Goal: Task Accomplishment & Management: Manage account settings

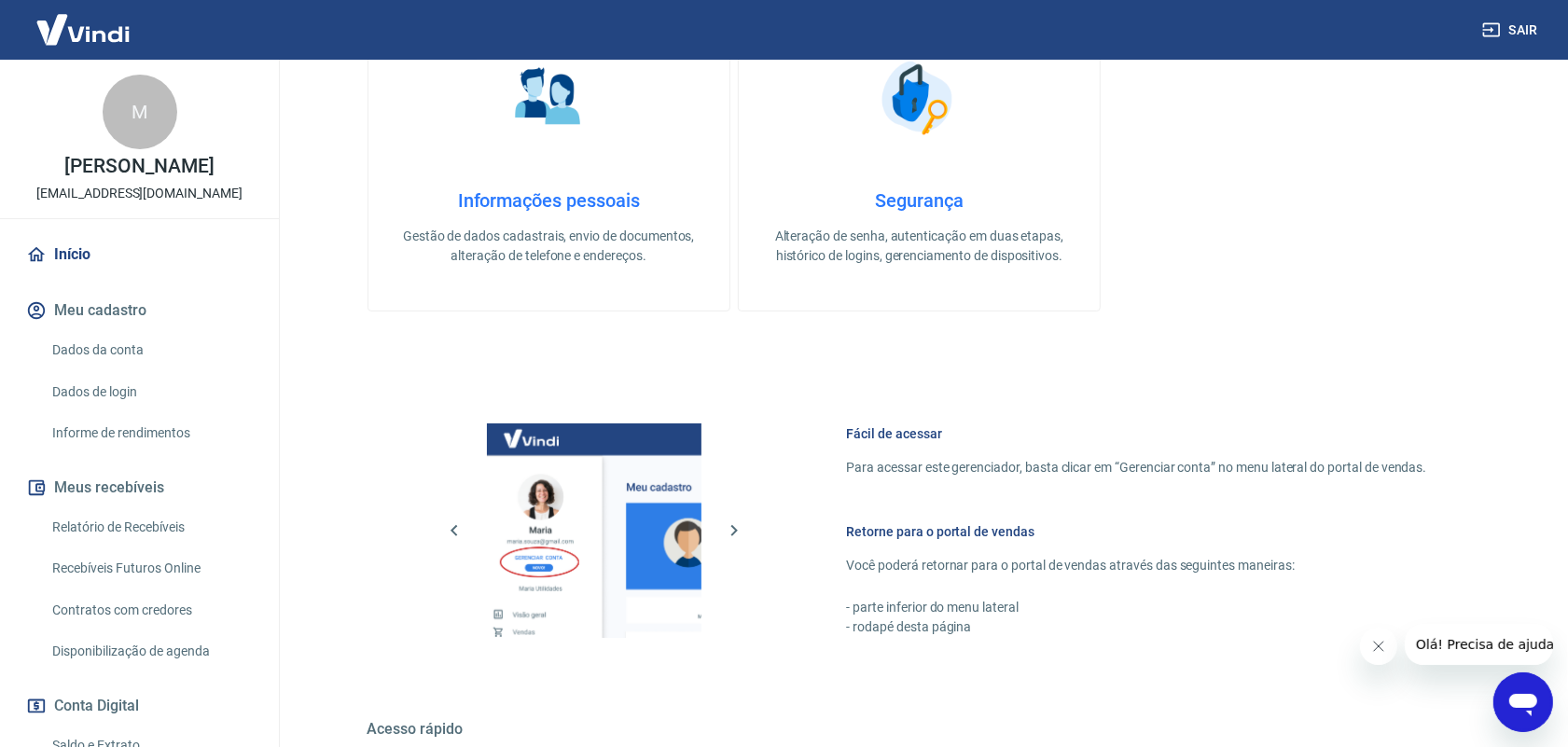
scroll to position [583, 0]
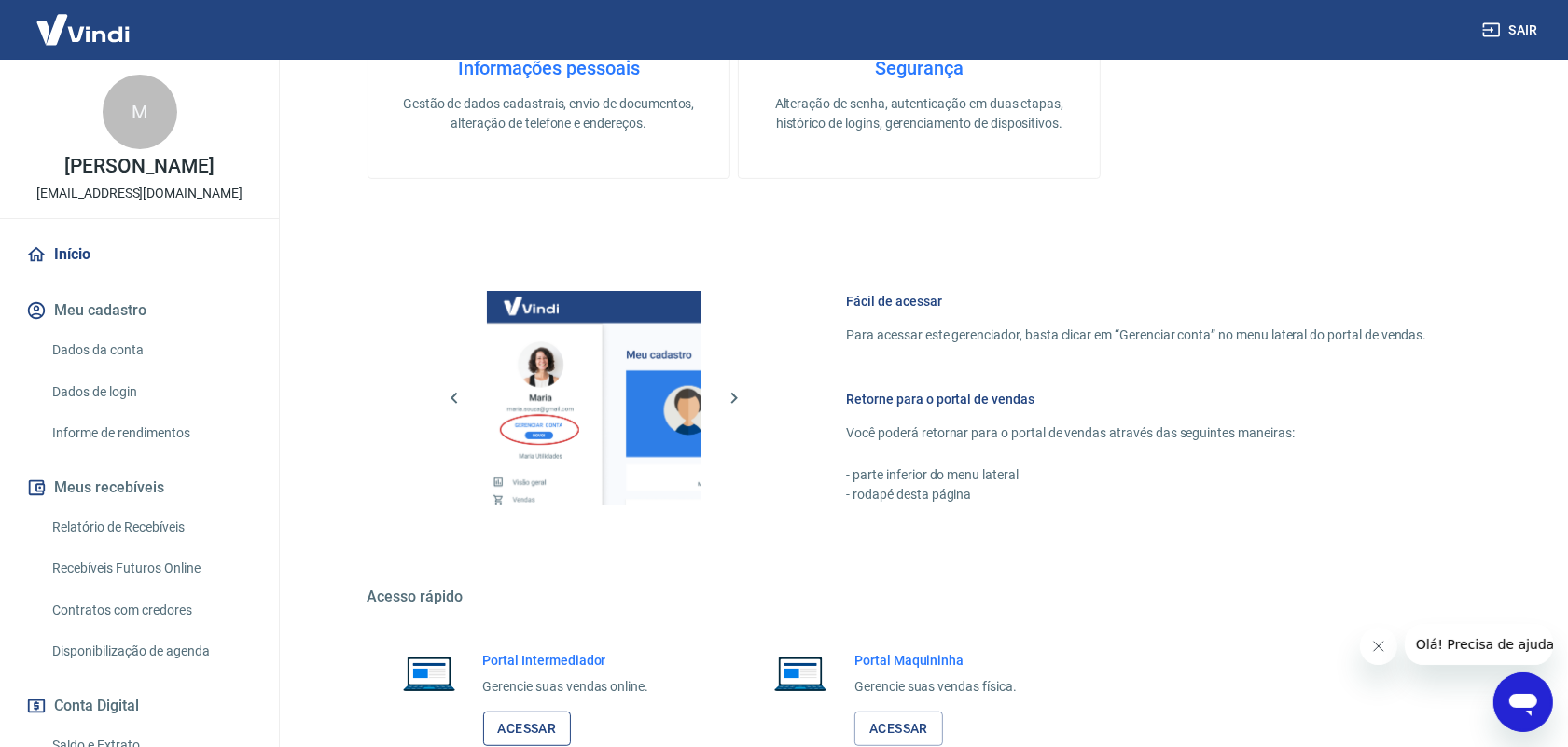
click at [564, 727] on link "Acessar" at bounding box center [527, 728] width 88 height 35
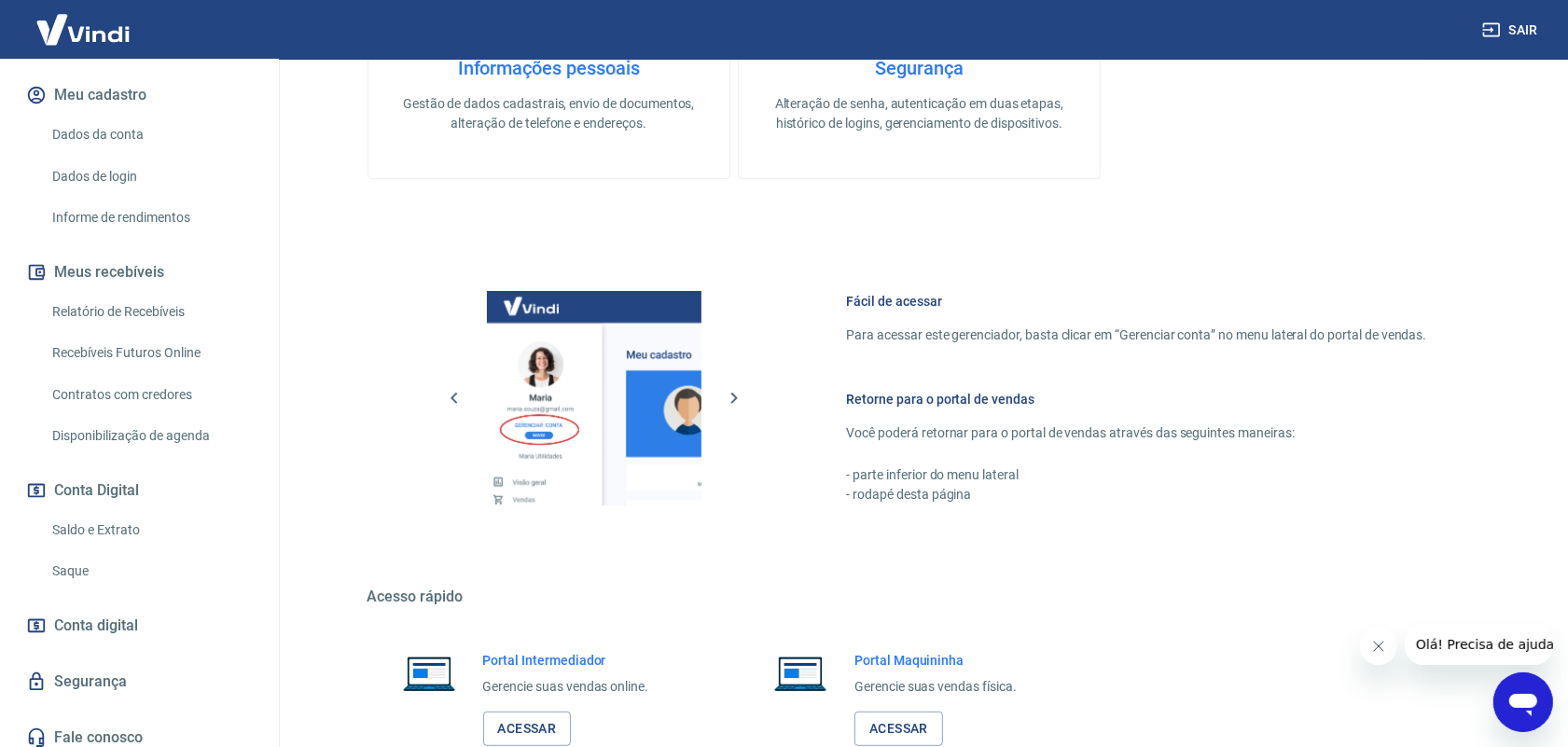
scroll to position [225, 0]
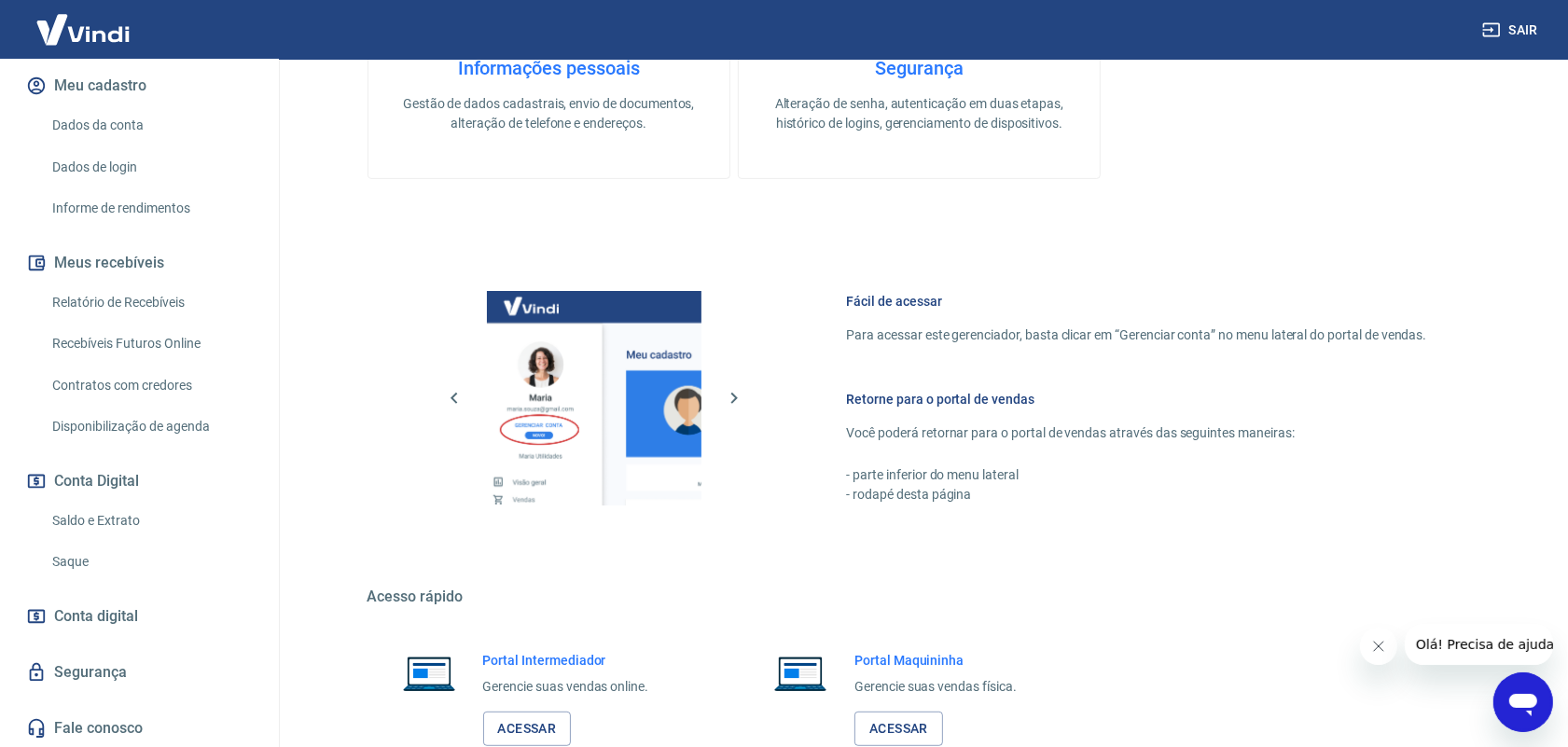
drag, startPoint x: 82, startPoint y: 556, endPoint x: 207, endPoint y: 534, distance: 126.9
click at [82, 556] on link "Saque" at bounding box center [151, 561] width 212 height 38
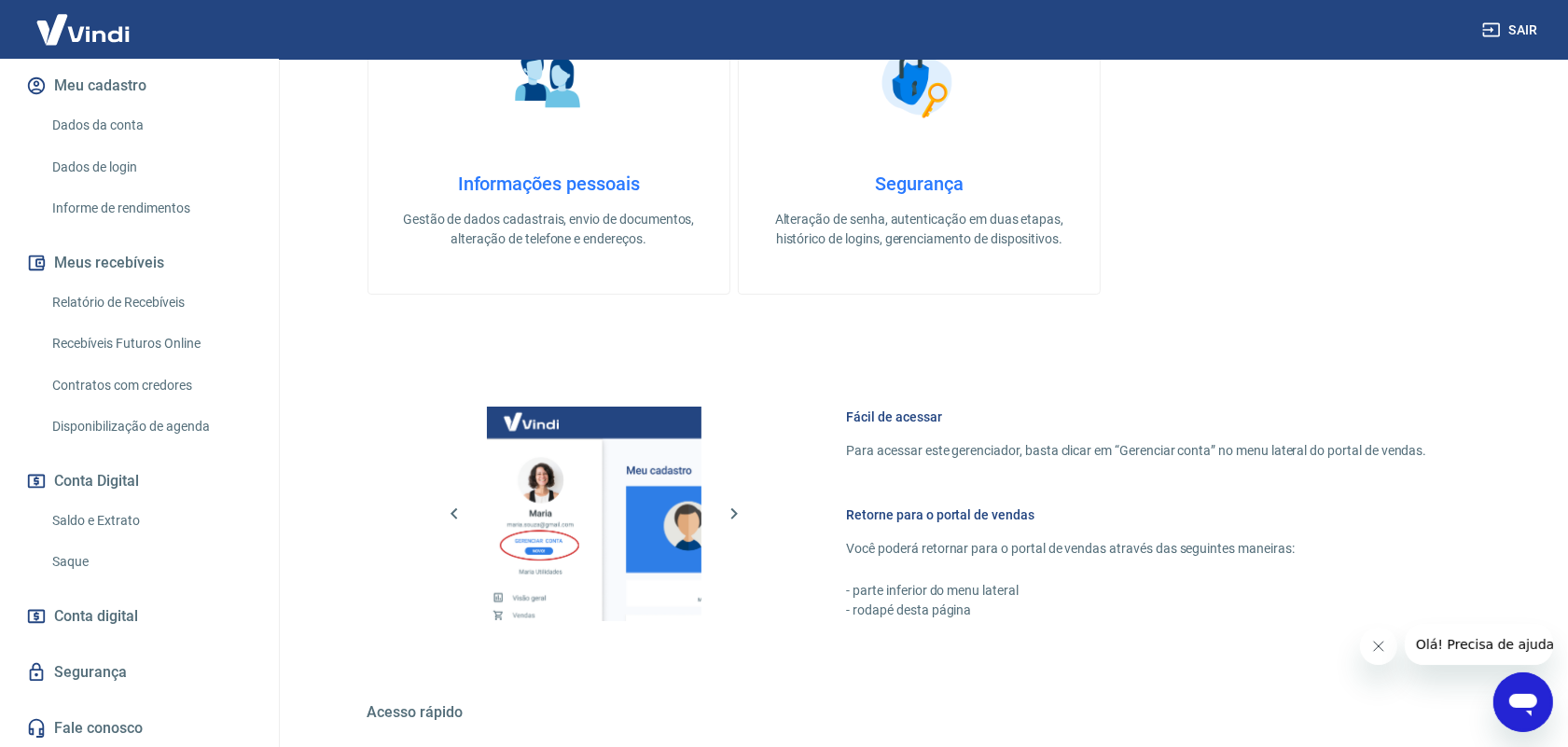
scroll to position [707, 0]
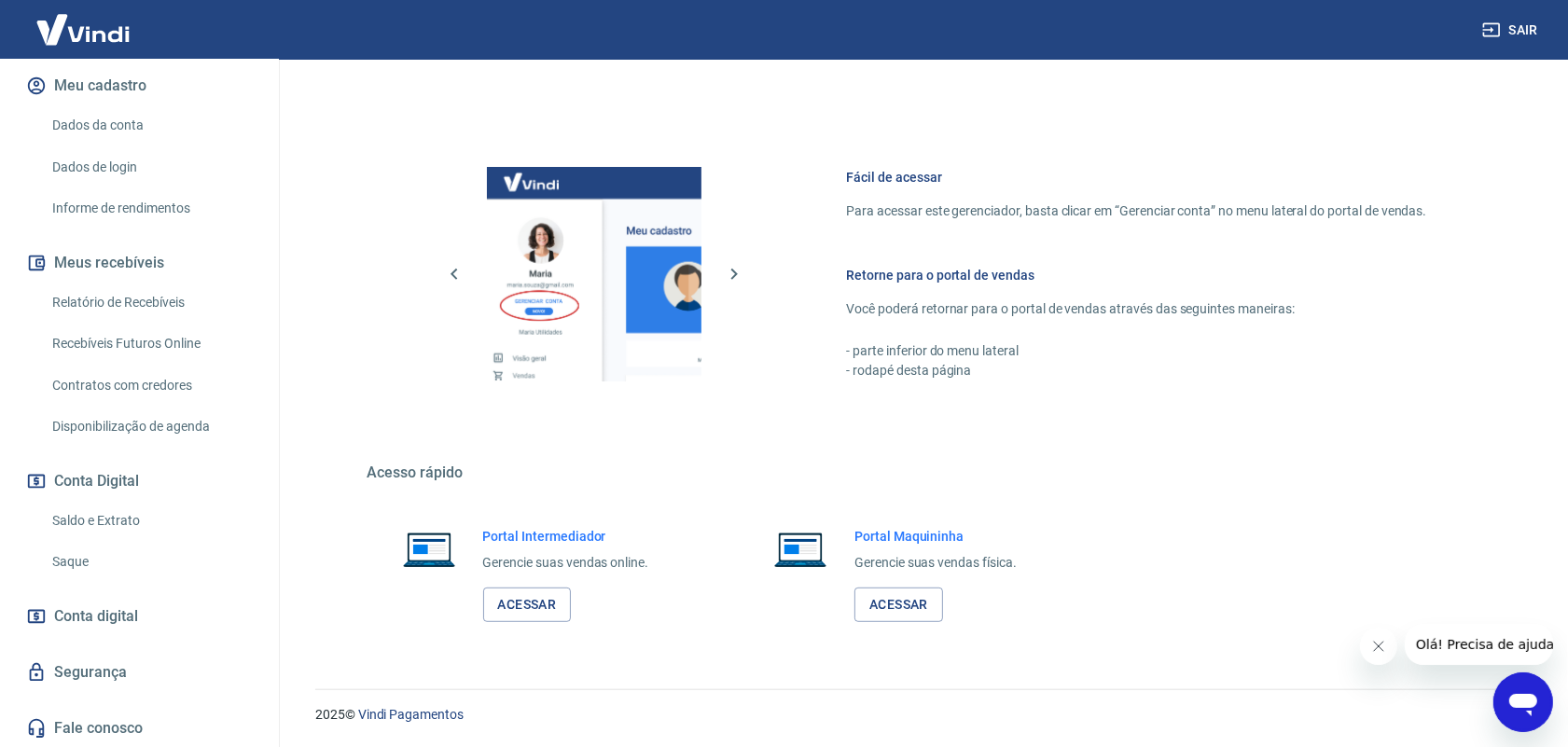
click at [152, 303] on link "Relatório de Recebíveis" at bounding box center [151, 302] width 212 height 38
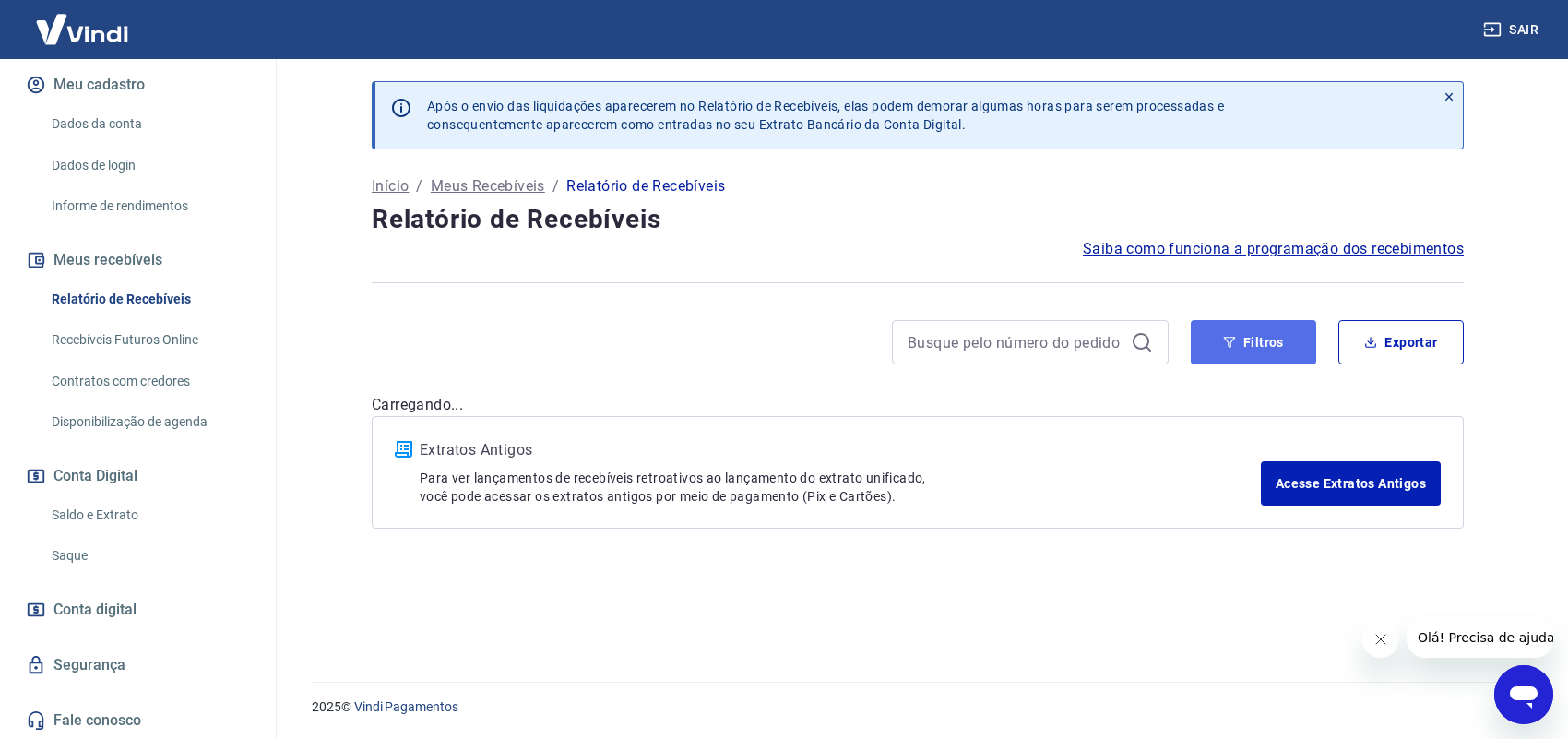
click at [1264, 340] on button "Filtros" at bounding box center [1253, 343] width 125 height 45
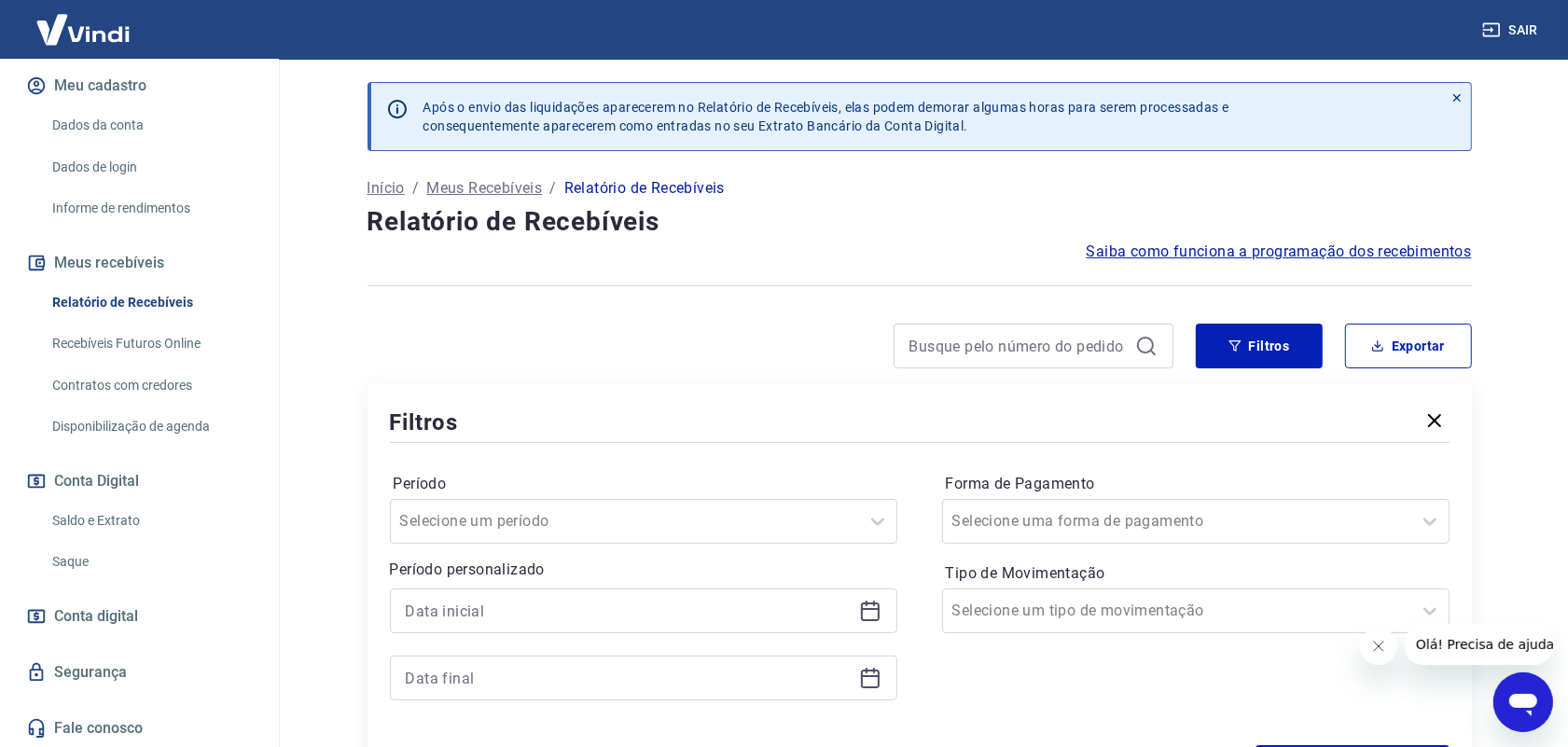
click at [867, 616] on icon at bounding box center [870, 611] width 23 height 23
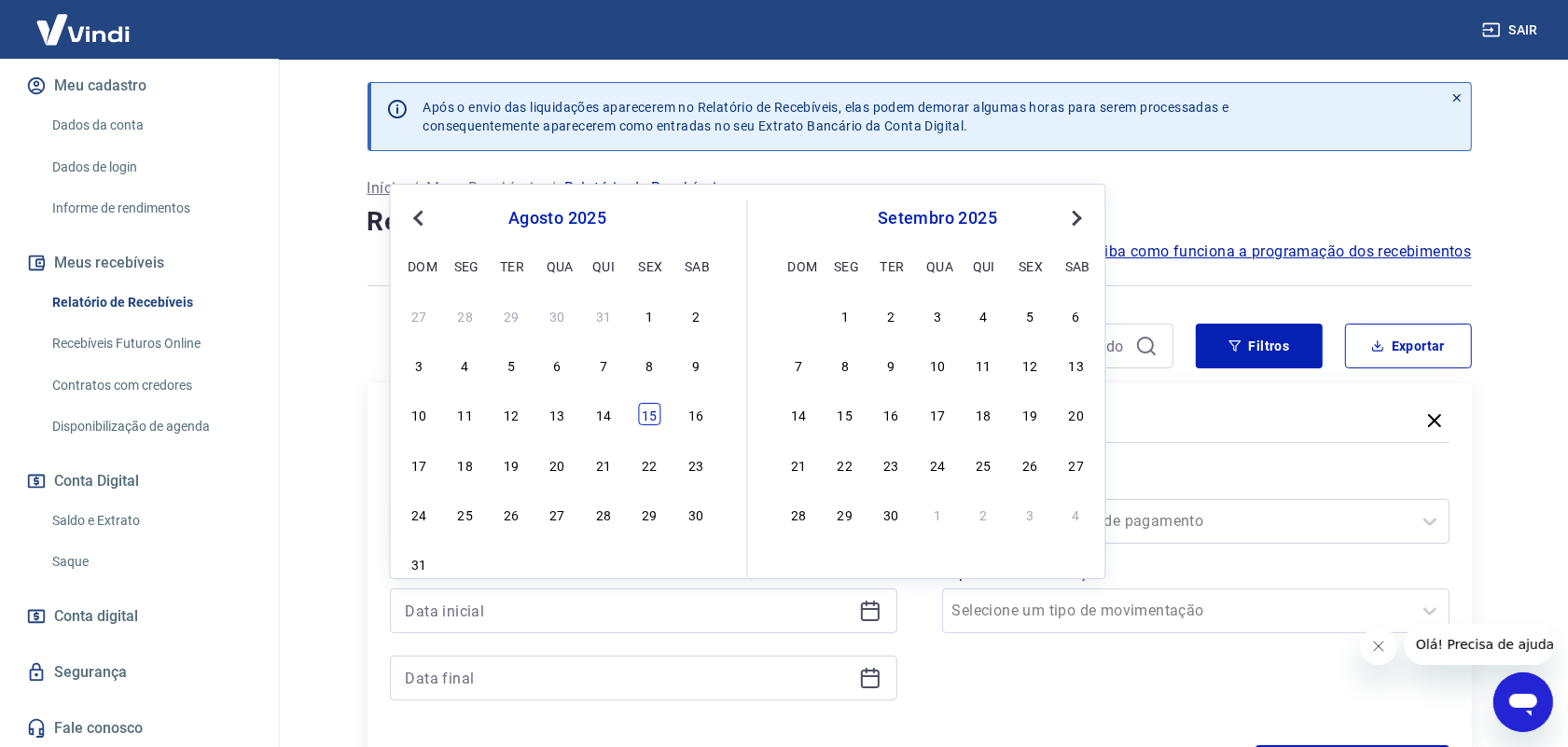
click at [640, 405] on div "15" at bounding box center [650, 414] width 23 height 23
type input "[DATE]"
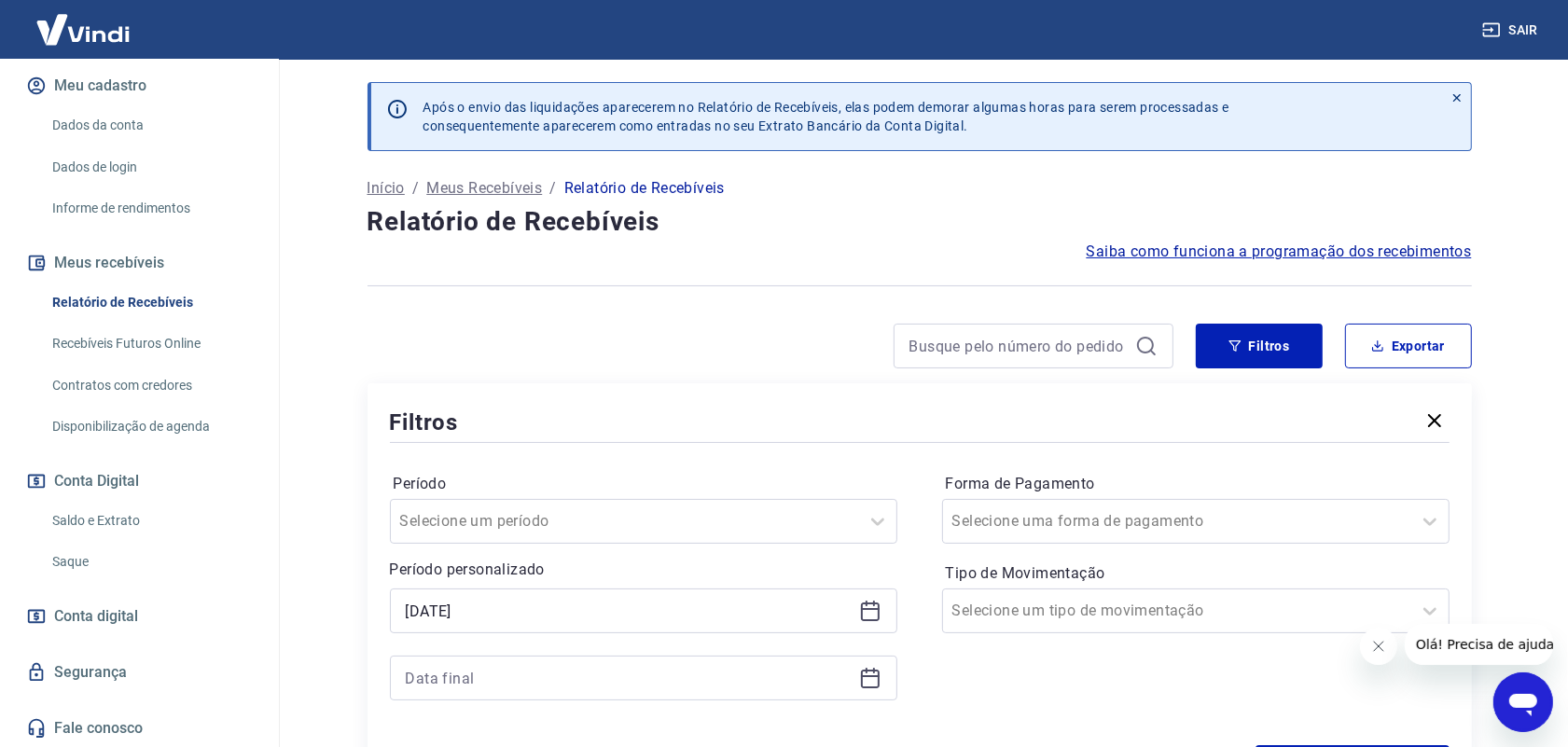
click at [869, 686] on icon at bounding box center [870, 678] width 23 height 23
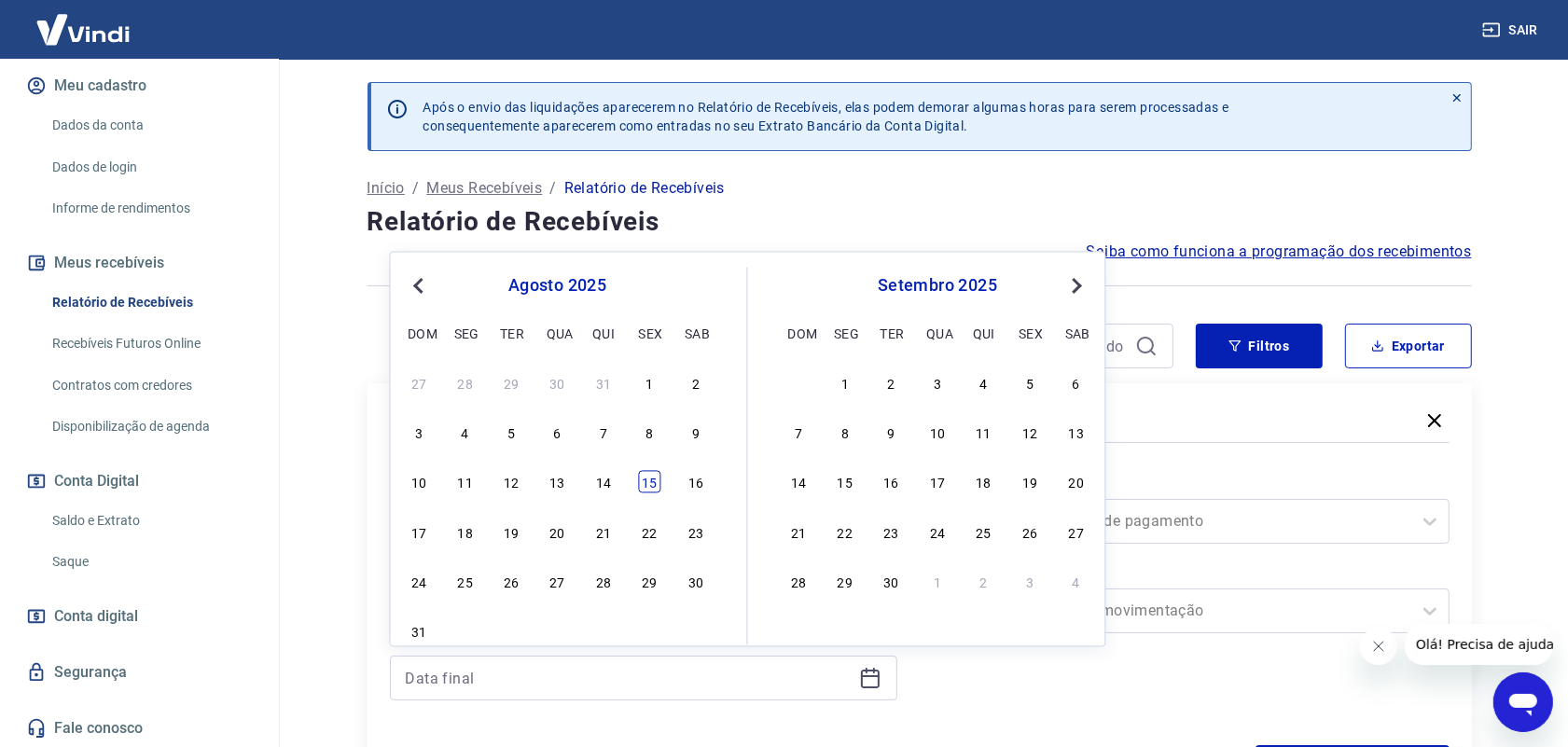
click at [651, 487] on div "15" at bounding box center [650, 482] width 23 height 23
type input "[DATE]"
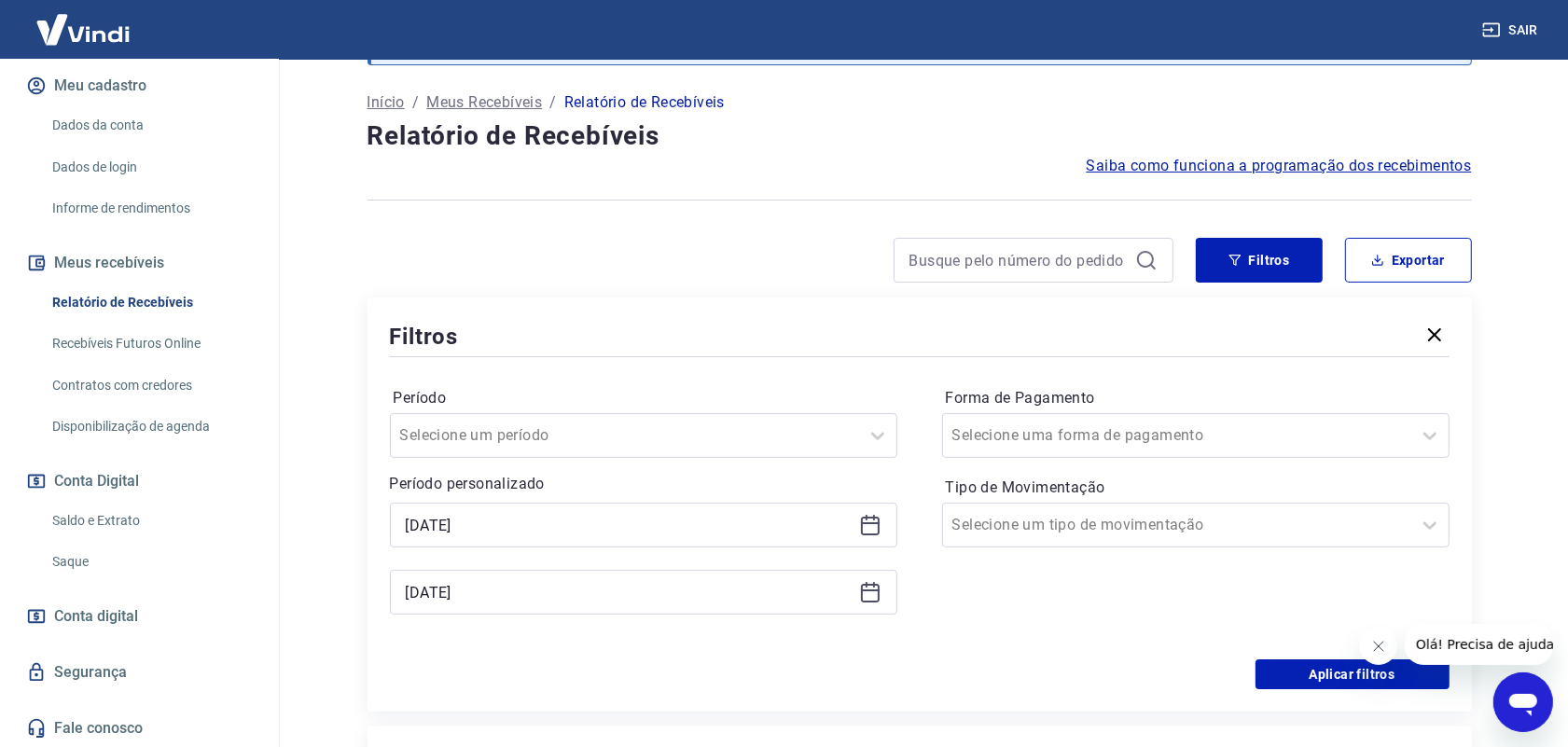
scroll to position [233, 0]
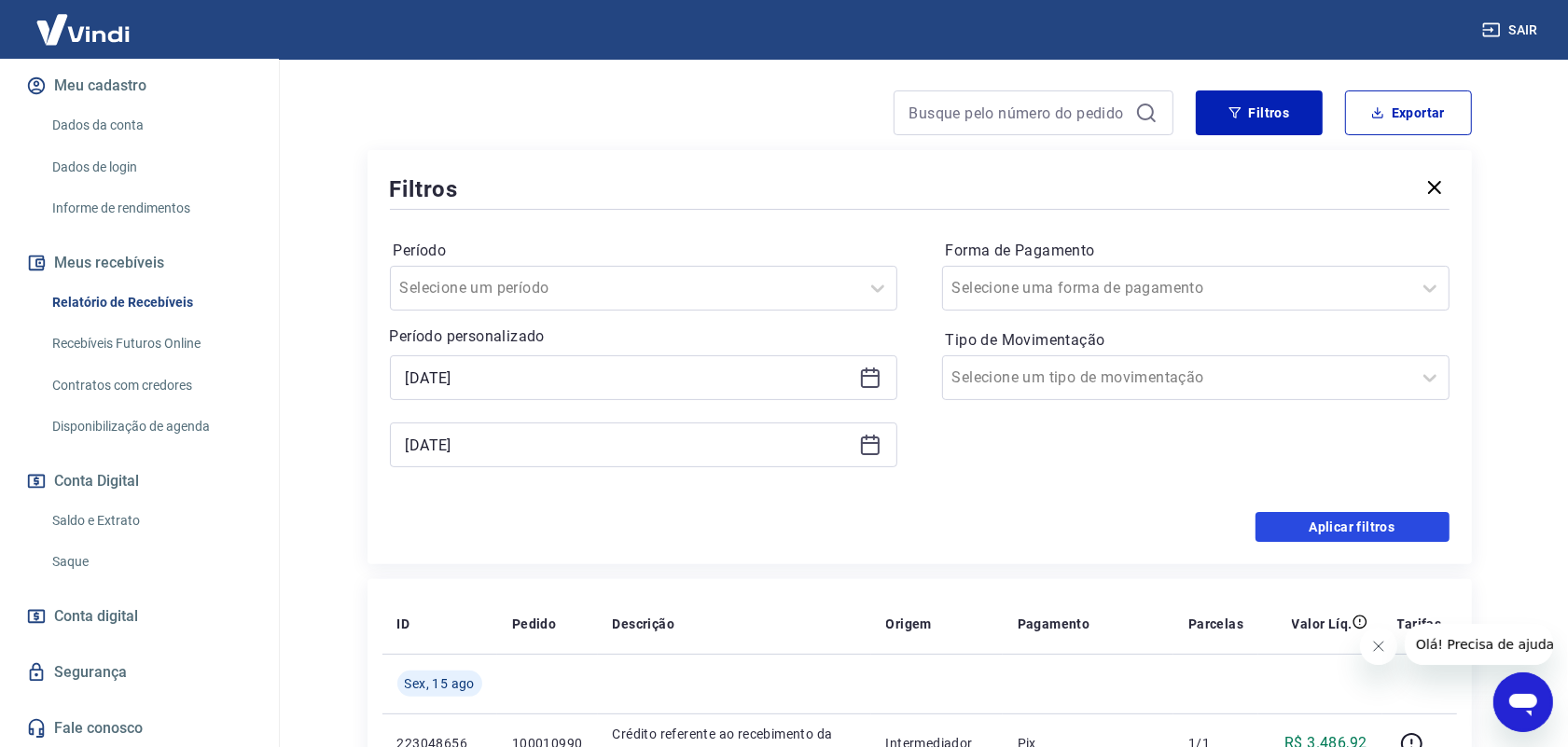
click at [1367, 531] on button "Aplicar filtros" at bounding box center [1352, 527] width 194 height 30
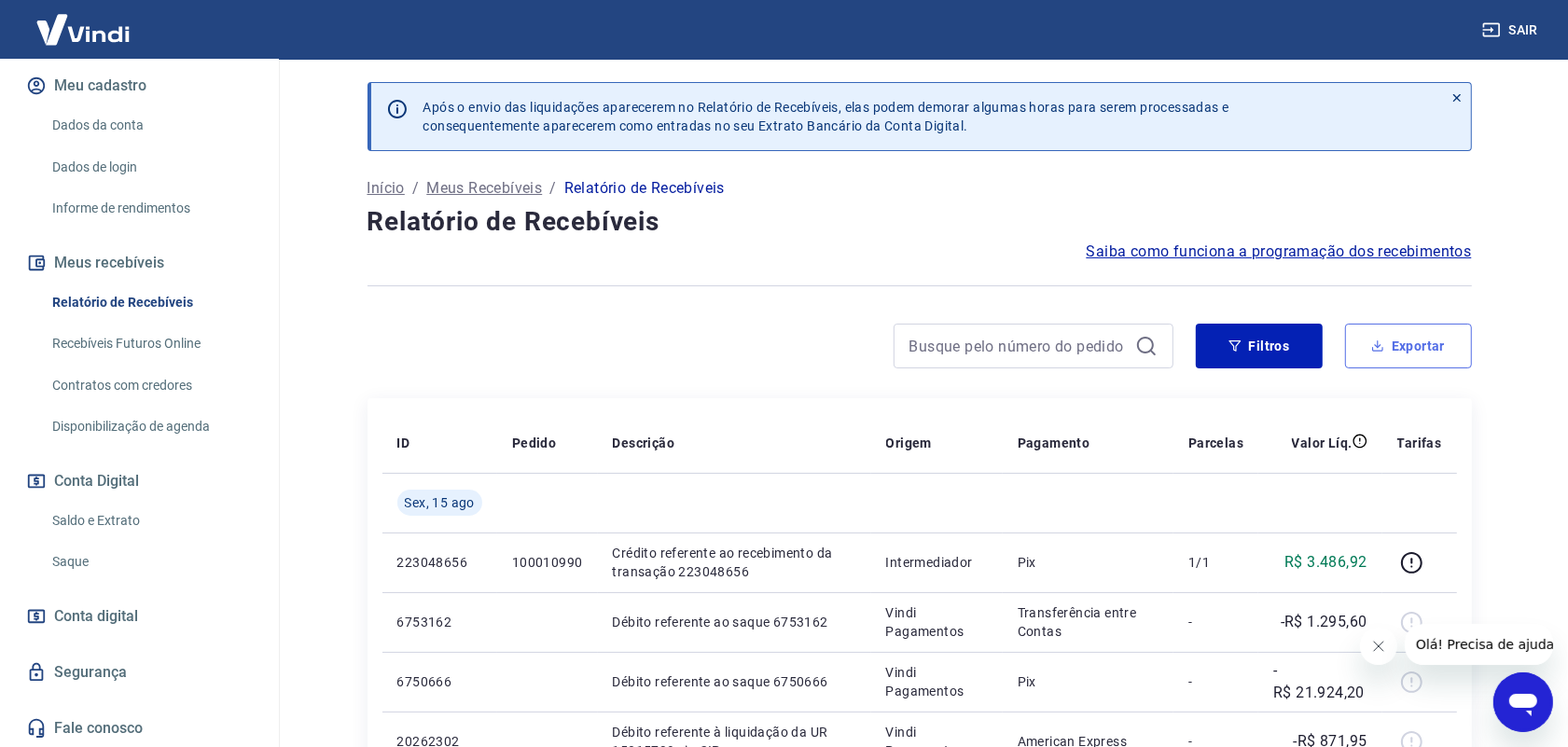
click at [1402, 343] on button "Exportar" at bounding box center [1408, 346] width 127 height 45
type input "[DATE]"
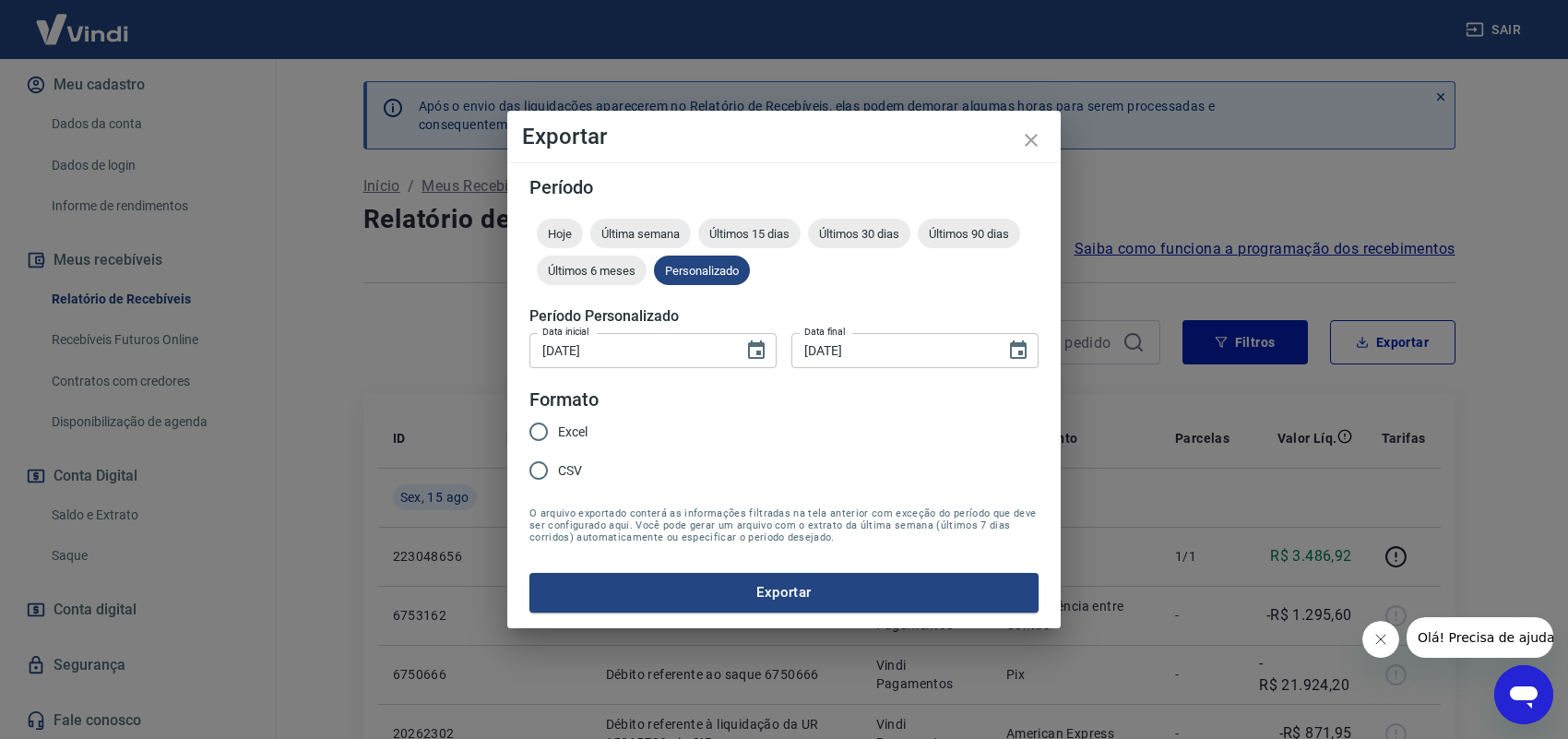
click at [539, 429] on input "Excel" at bounding box center [539, 432] width 39 height 39
radio input "true"
click at [800, 593] on button "Exportar" at bounding box center [783, 592] width 509 height 39
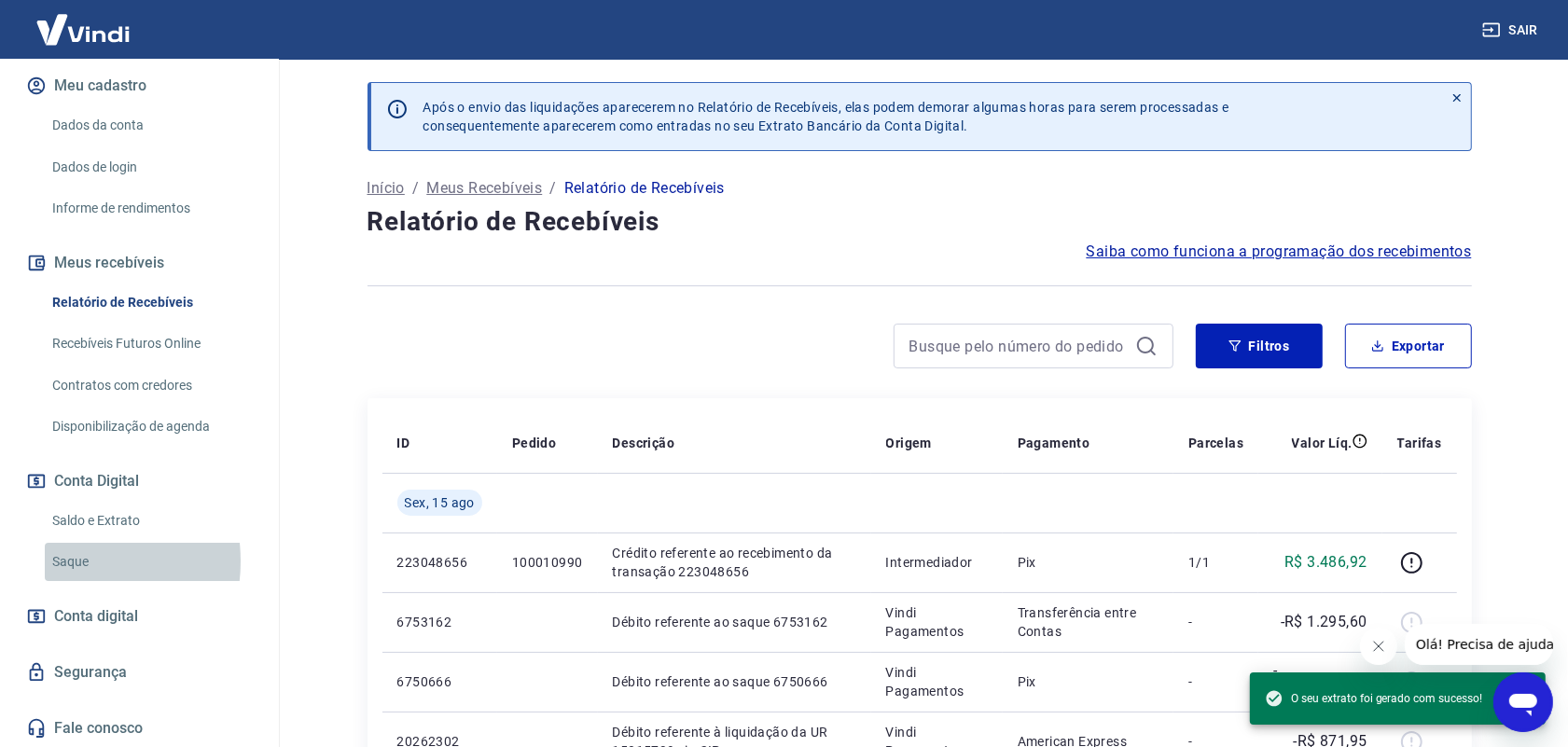
click at [58, 560] on link "Saque" at bounding box center [151, 561] width 212 height 38
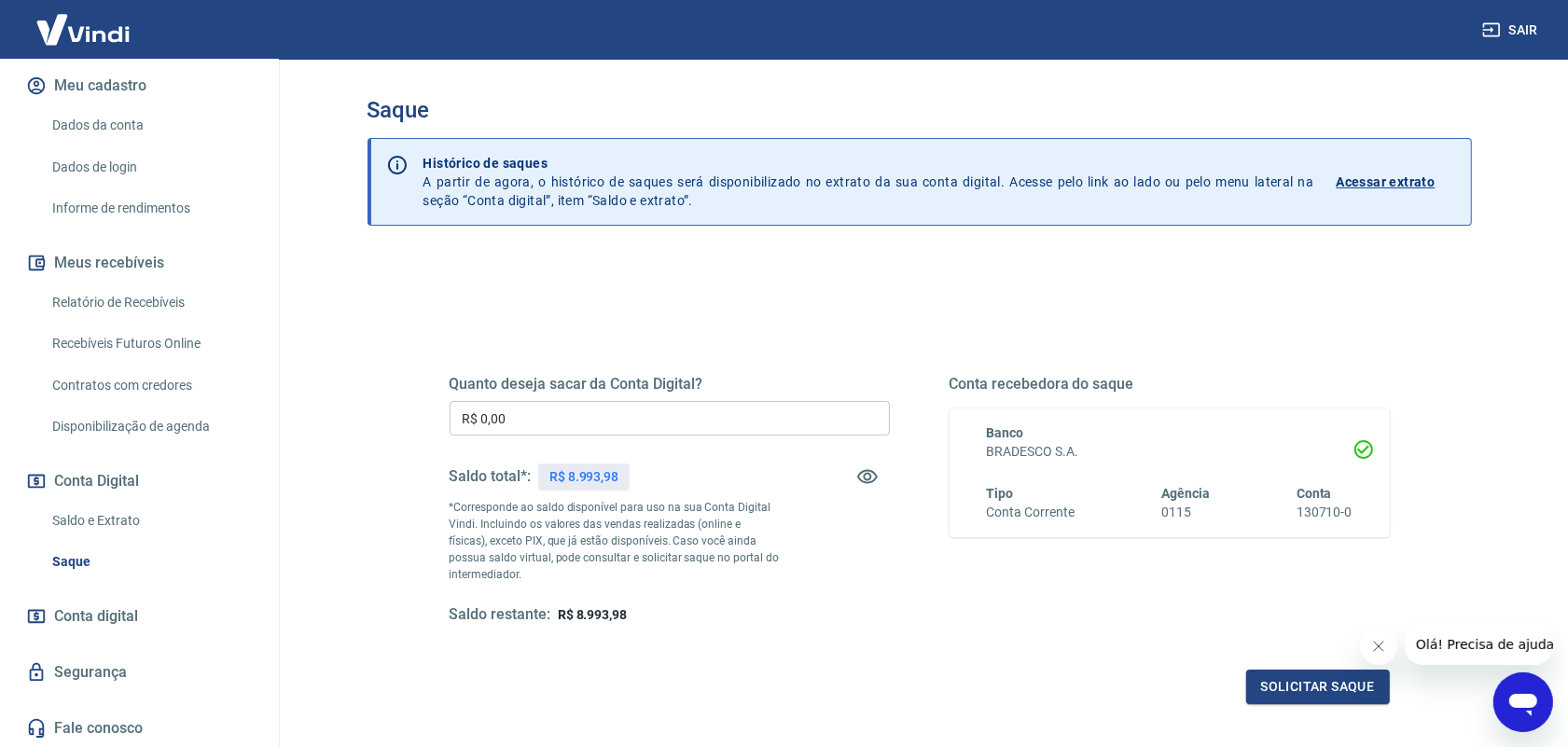
click at [496, 413] on input "R$ 0,00" at bounding box center [669, 418] width 440 height 35
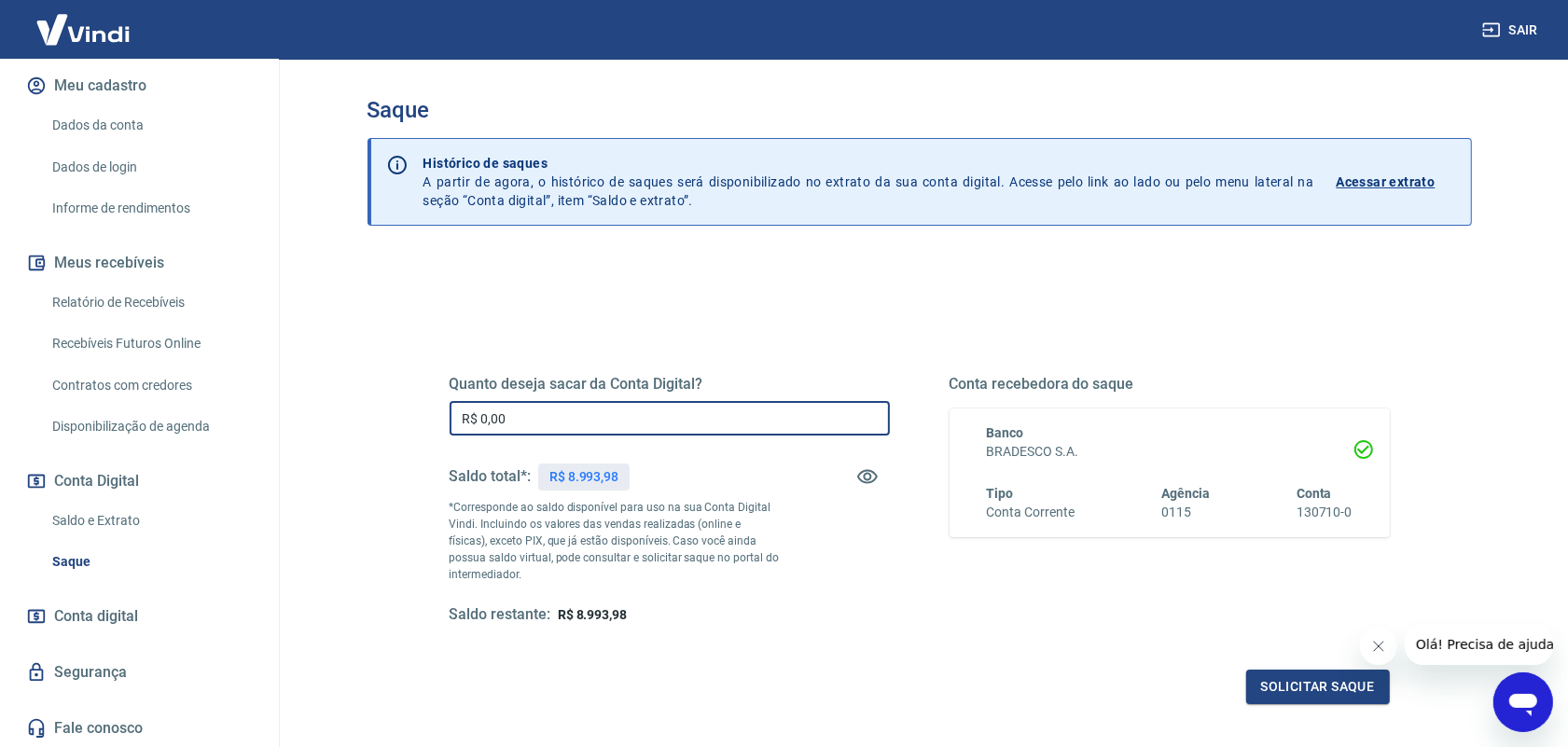
drag, startPoint x: 525, startPoint y: 417, endPoint x: 420, endPoint y: 420, distance: 105.0
click at [420, 420] on div "Quanto deseja sacar da Conta Digital? R$ 0,00 ​ Saldo total*: R$ 8.993,98 *Corr…" at bounding box center [919, 510] width 1029 height 434
type input "R$ 8.993,08"
click at [1306, 695] on button "Solicitar saque" at bounding box center [1317, 687] width 144 height 35
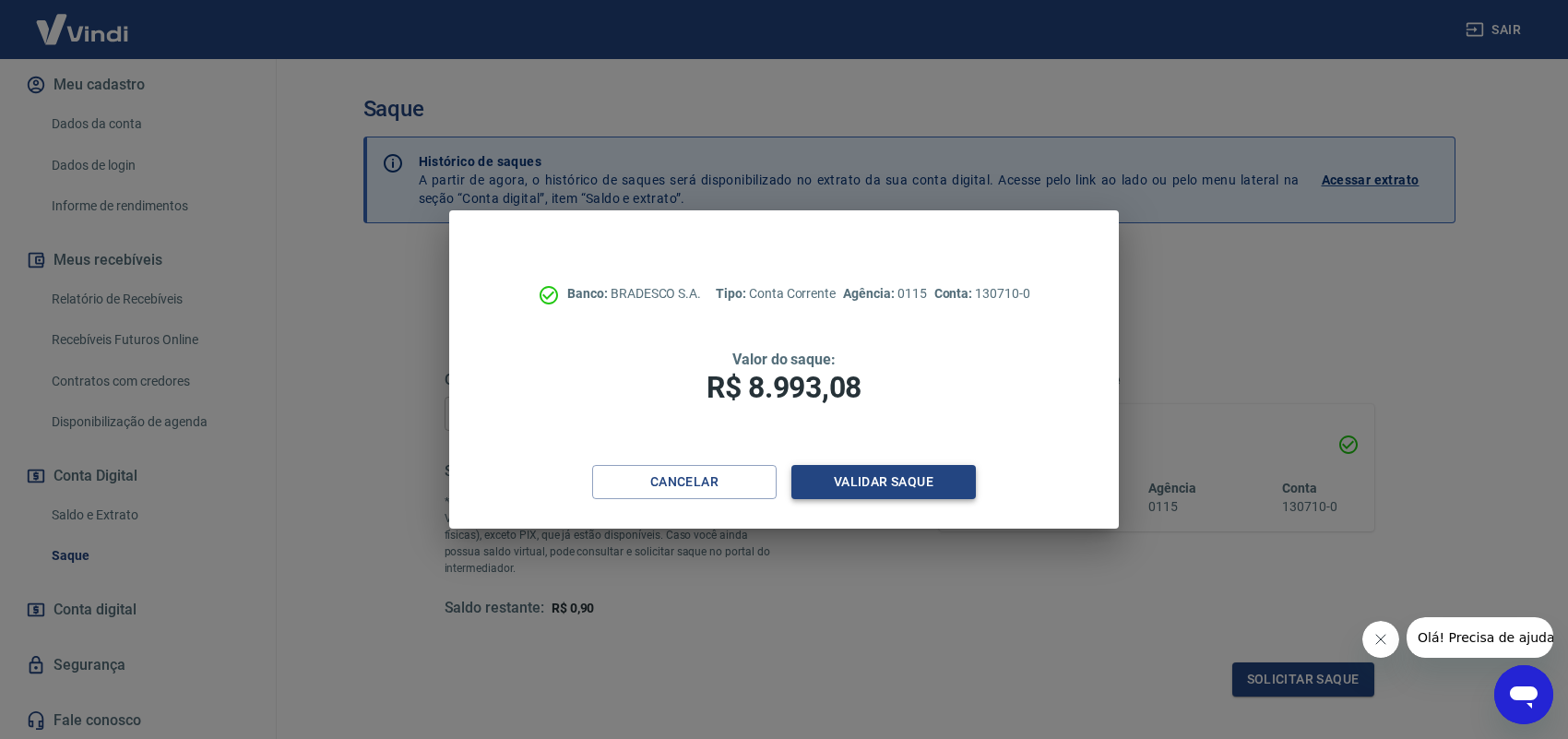
click at [901, 476] on button "Validar saque" at bounding box center [883, 482] width 185 height 34
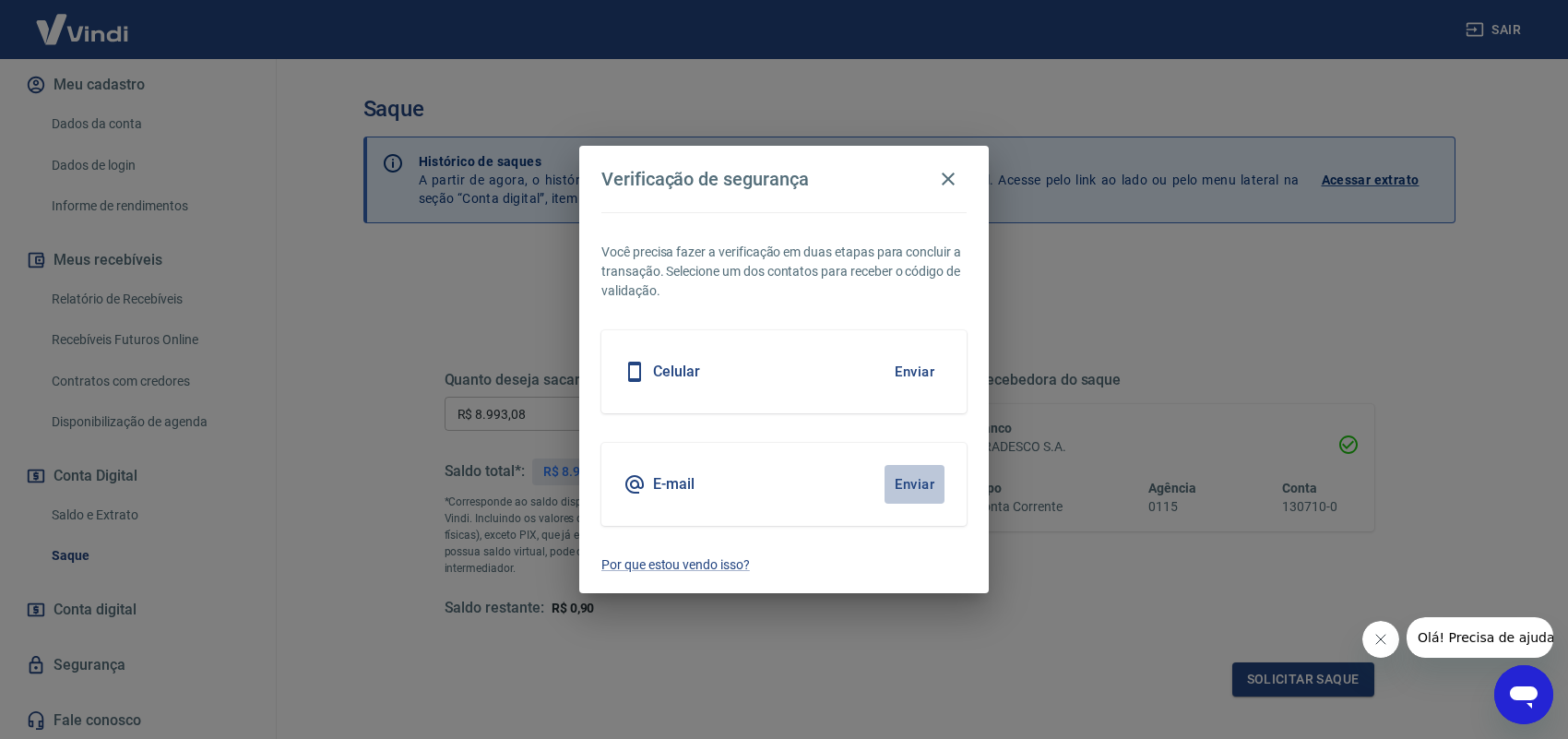
click at [925, 477] on button "Enviar" at bounding box center [914, 485] width 60 height 39
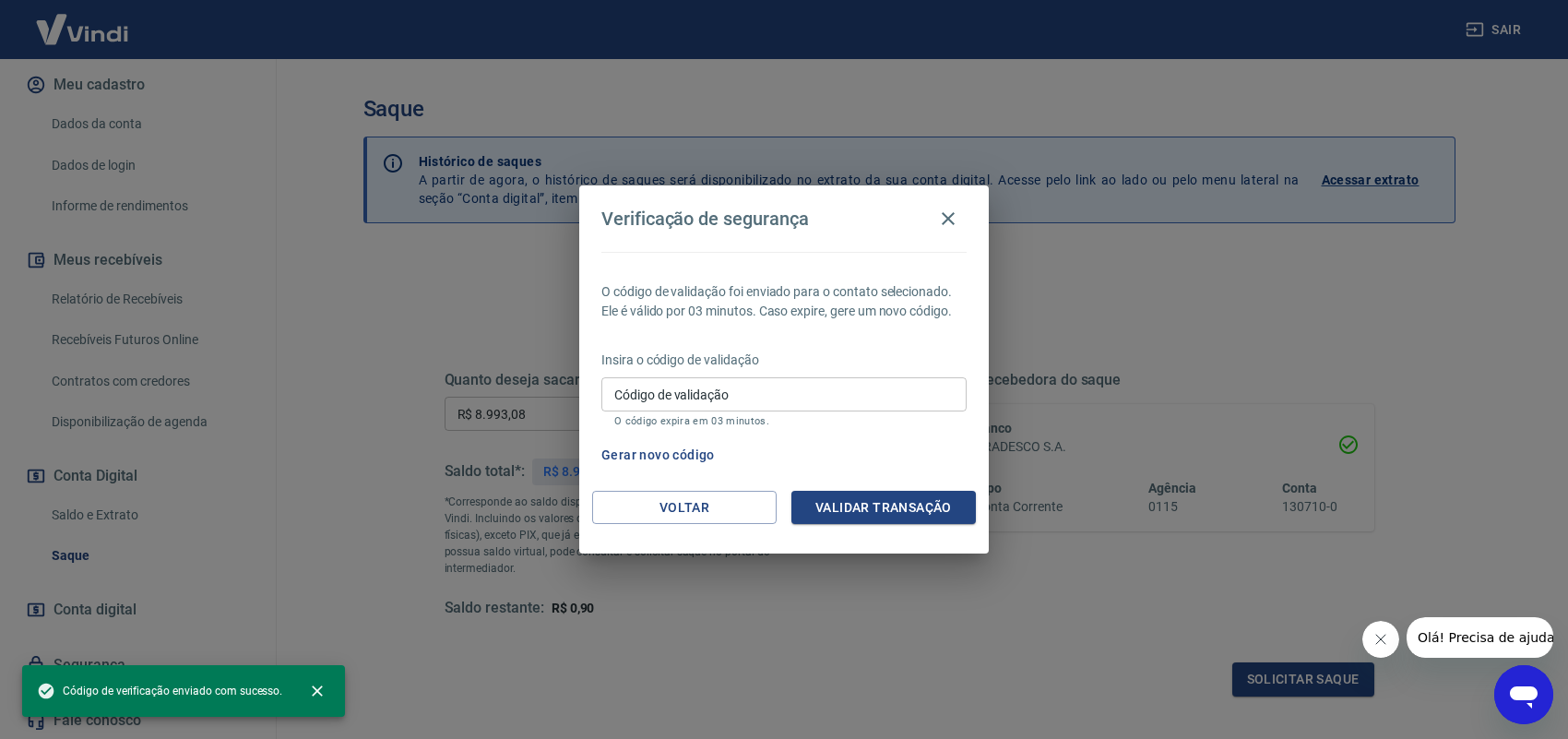
click at [675, 407] on input "Código de validação" at bounding box center [784, 394] width 366 height 34
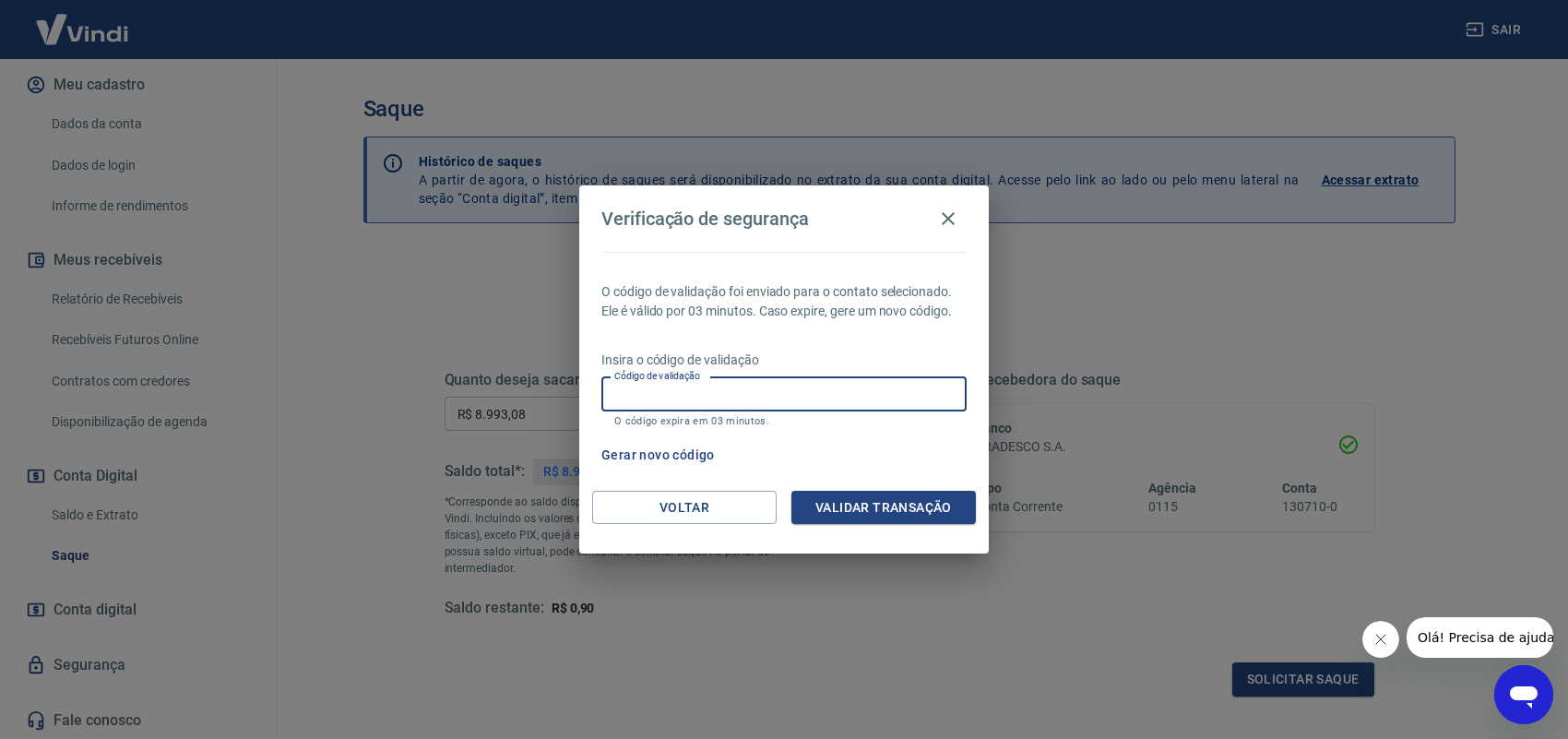
paste input "550604"
type input "550604"
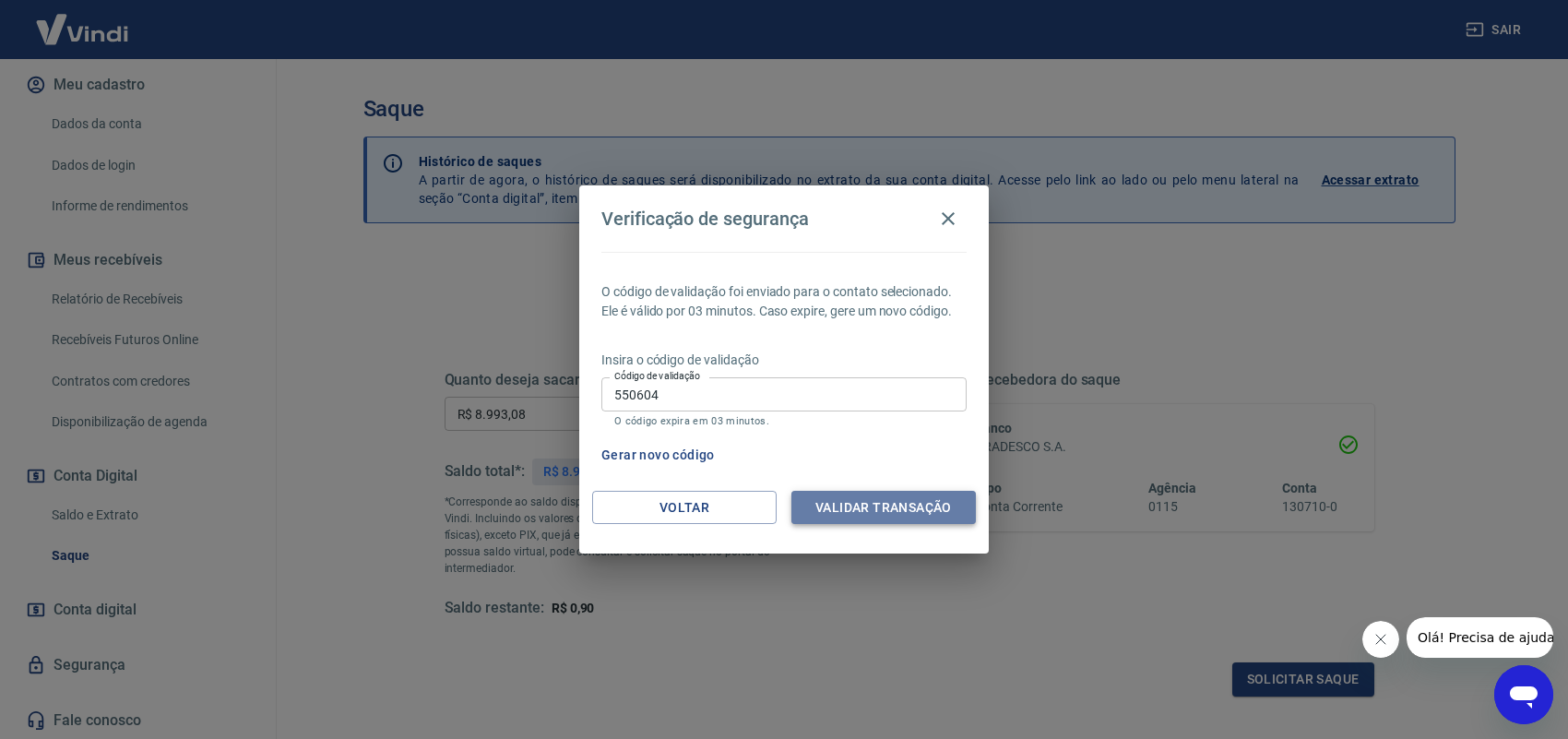
click at [826, 492] on button "Validar transação" at bounding box center [883, 508] width 185 height 34
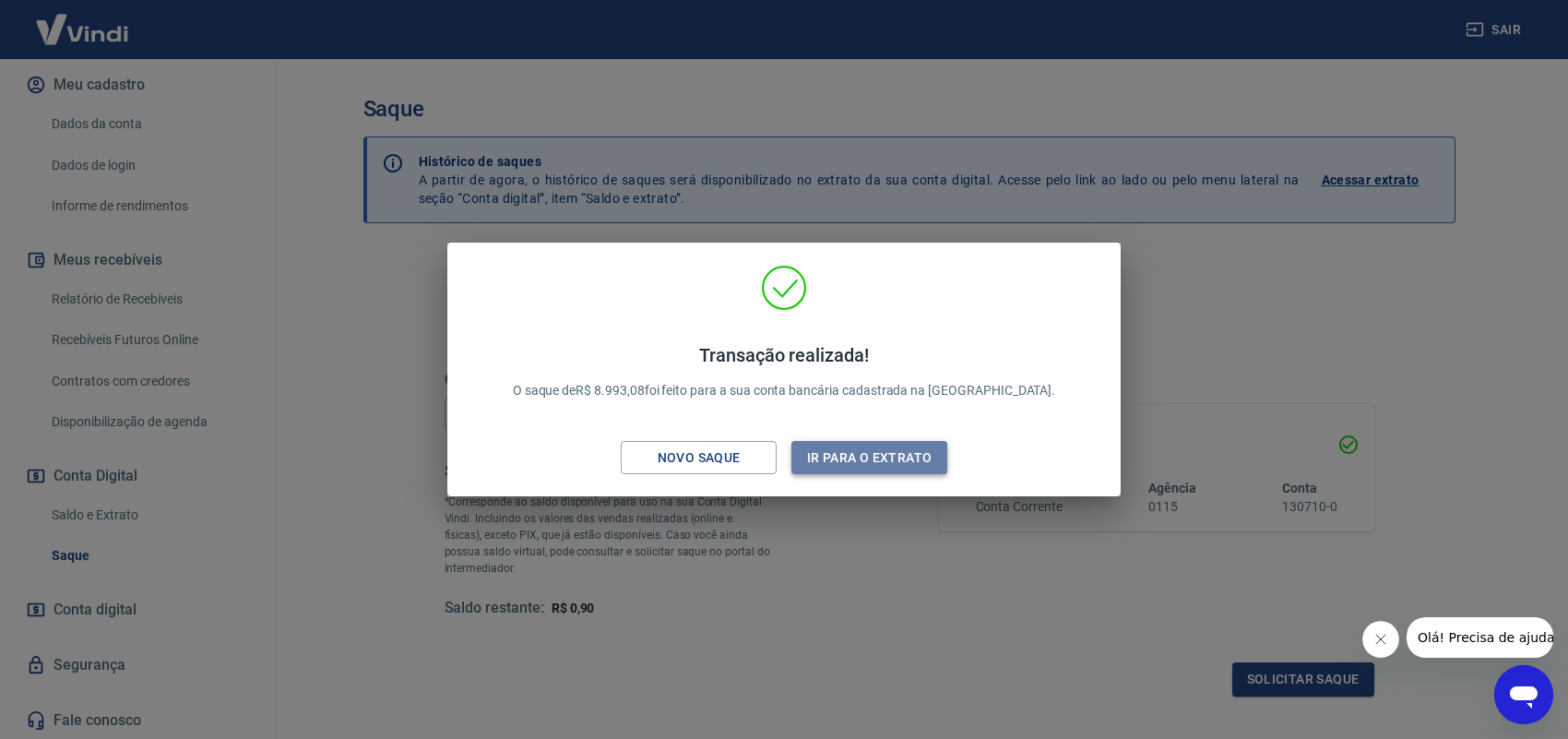
click at [919, 460] on button "Ir para o extrato" at bounding box center [869, 458] width 156 height 34
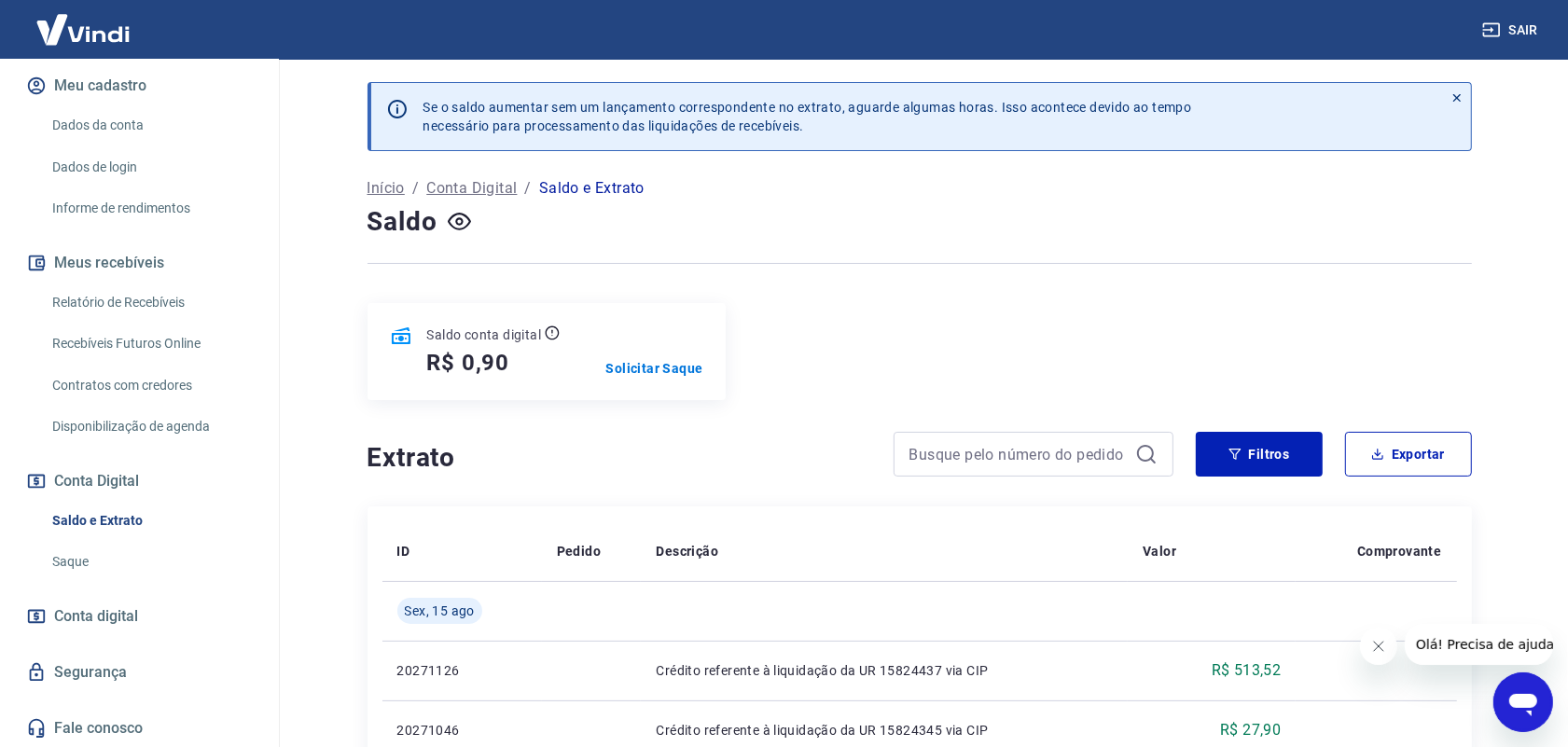
click at [150, 295] on link "Relatório de Recebíveis" at bounding box center [151, 302] width 212 height 38
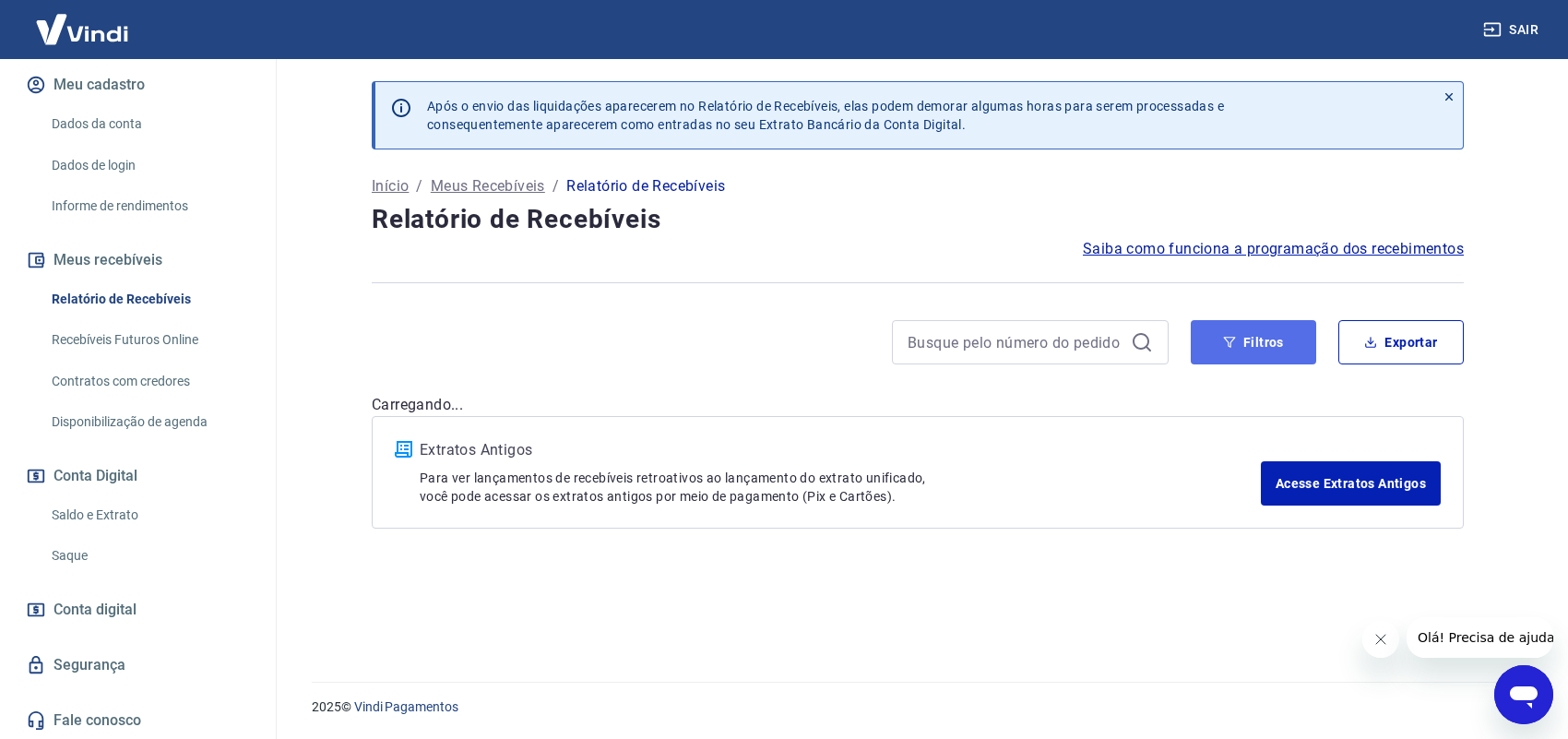
click at [1266, 342] on button "Filtros" at bounding box center [1253, 343] width 125 height 45
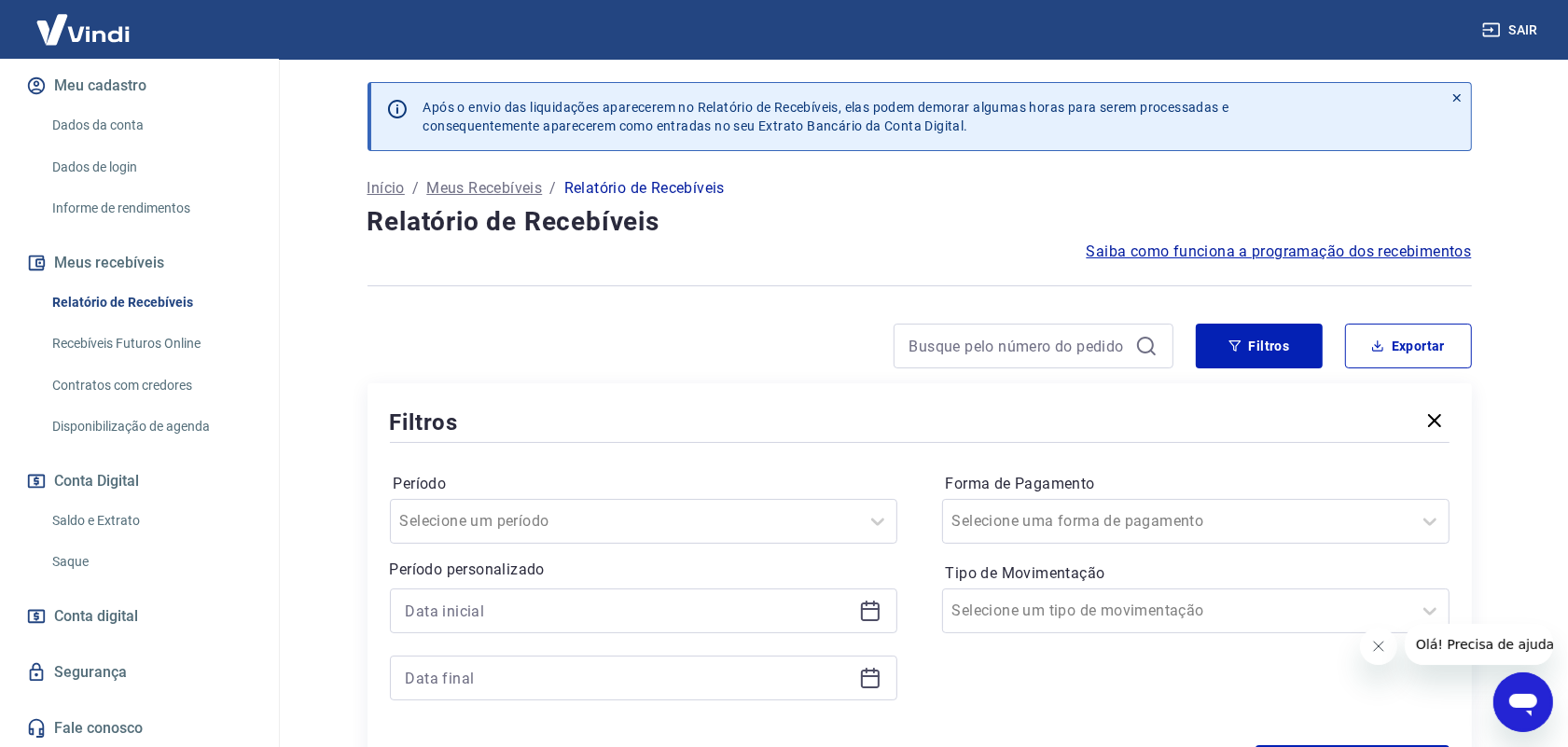
click at [865, 614] on icon at bounding box center [870, 611] width 23 height 23
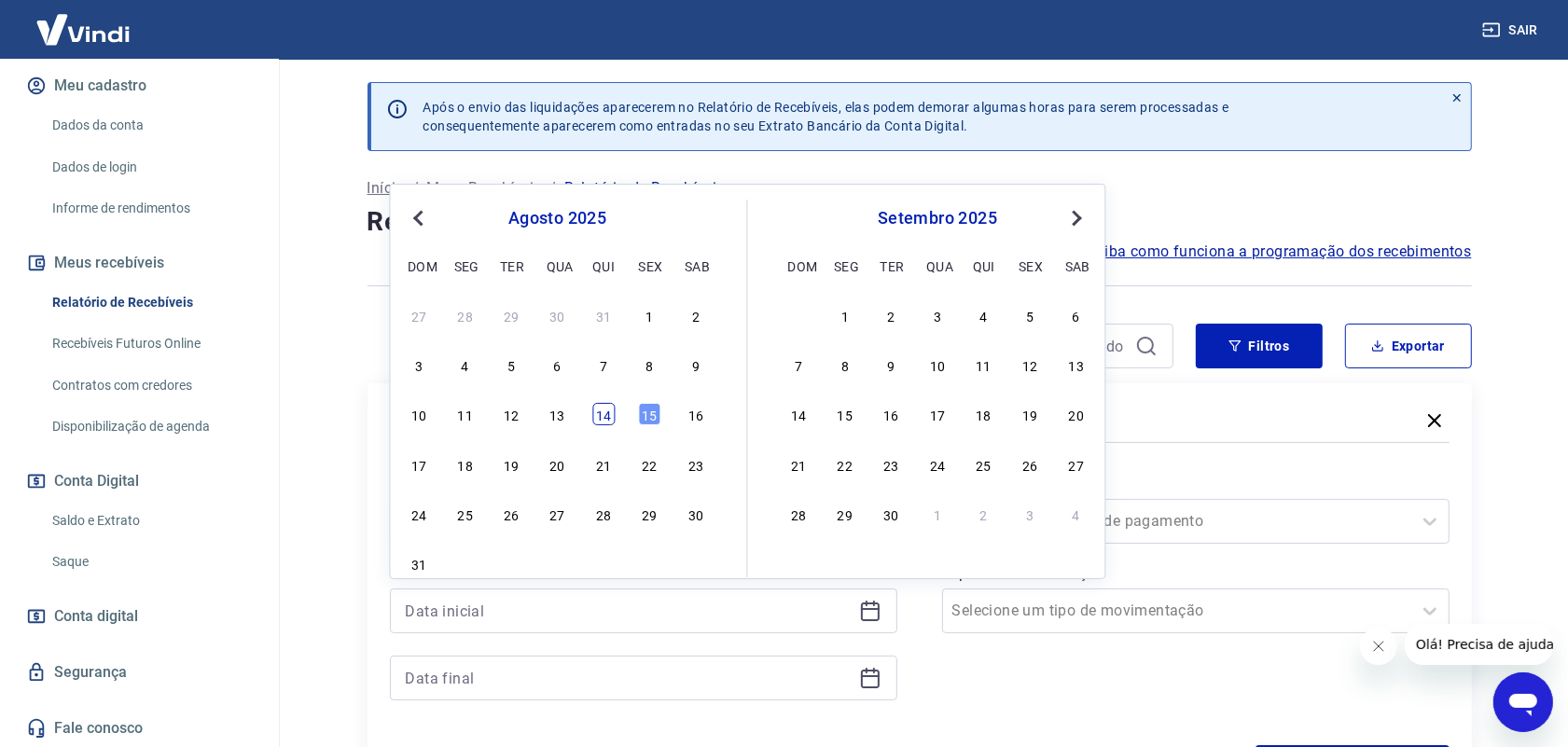
click at [602, 407] on div "14" at bounding box center [603, 414] width 23 height 23
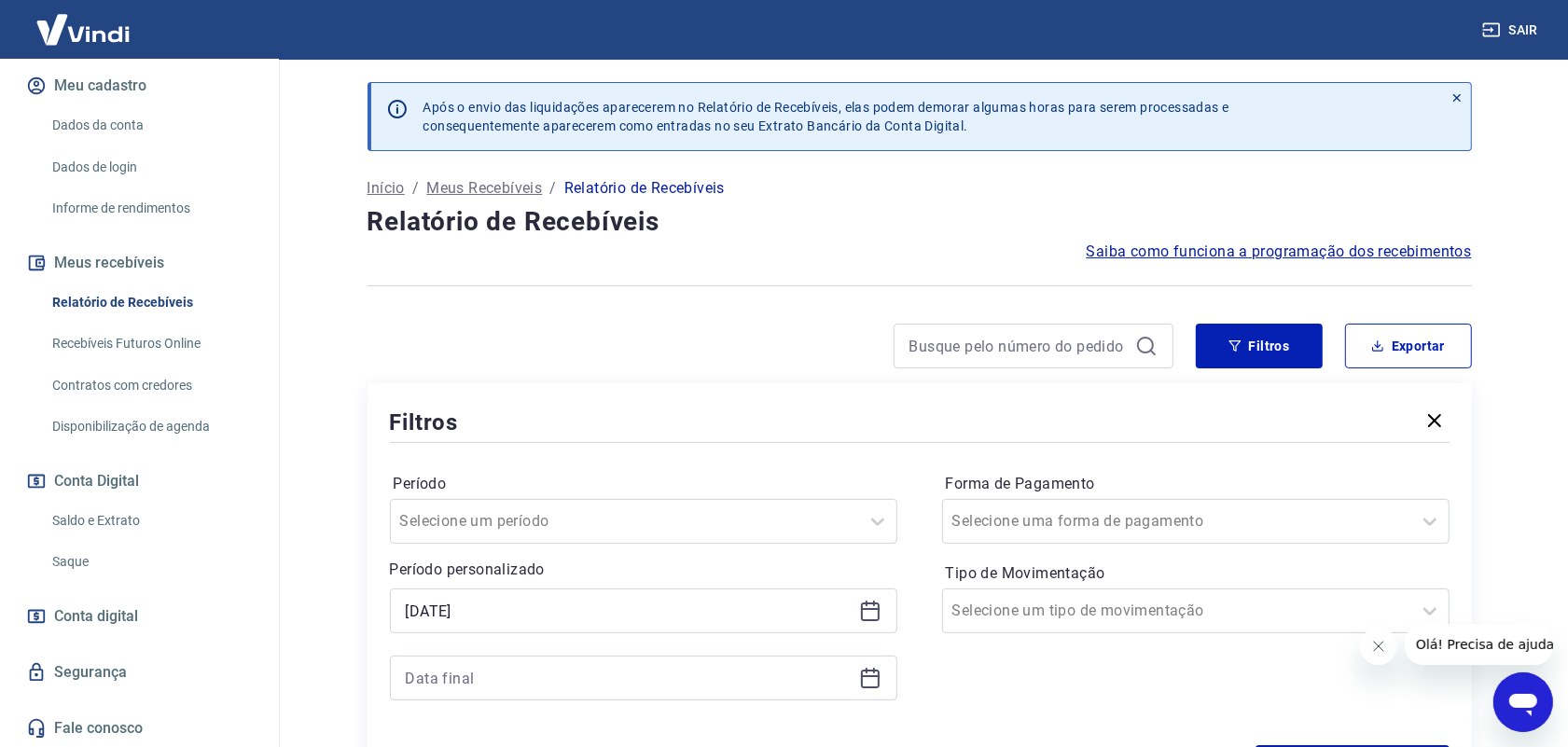
type input "[DATE]"
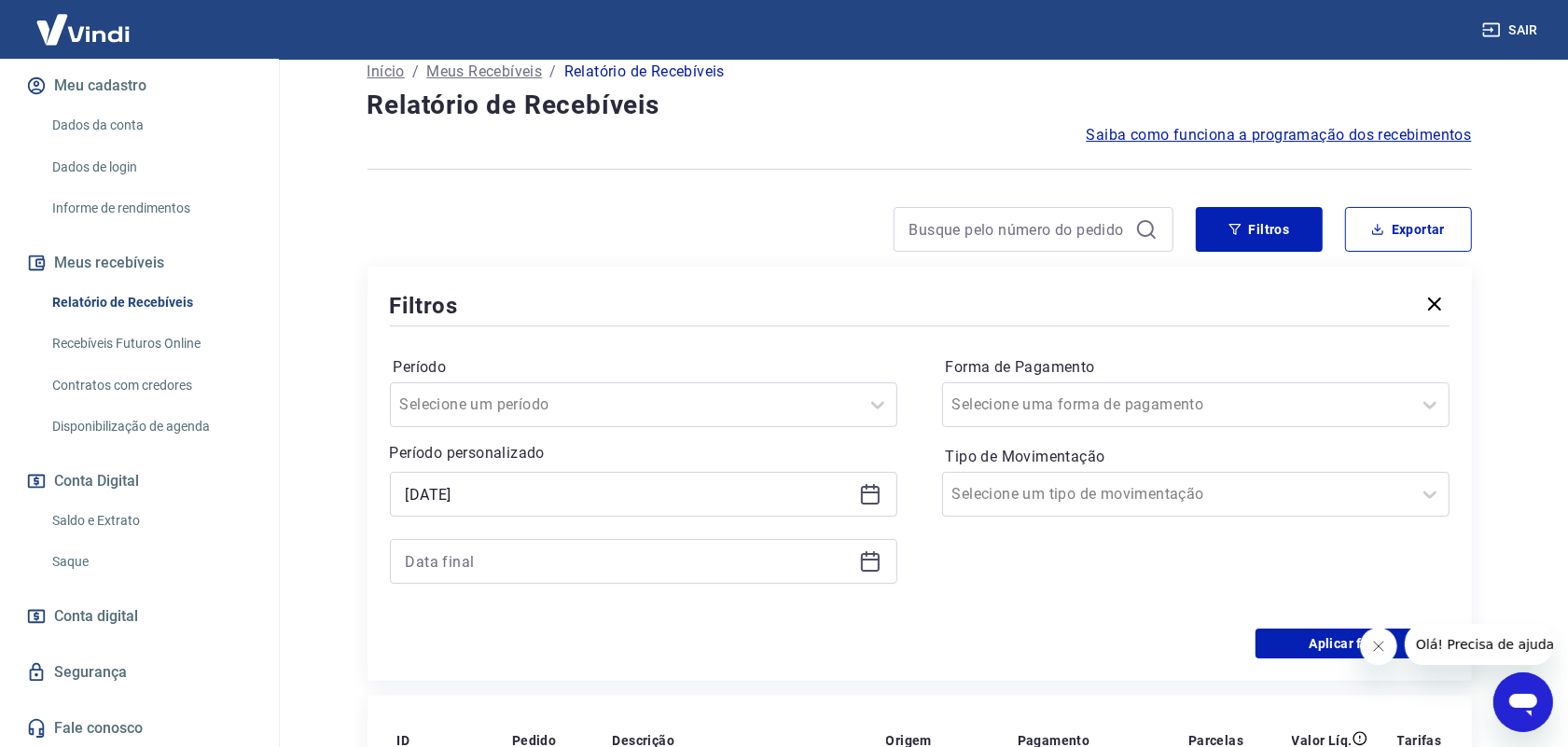
click at [870, 560] on icon at bounding box center [870, 559] width 19 height 2
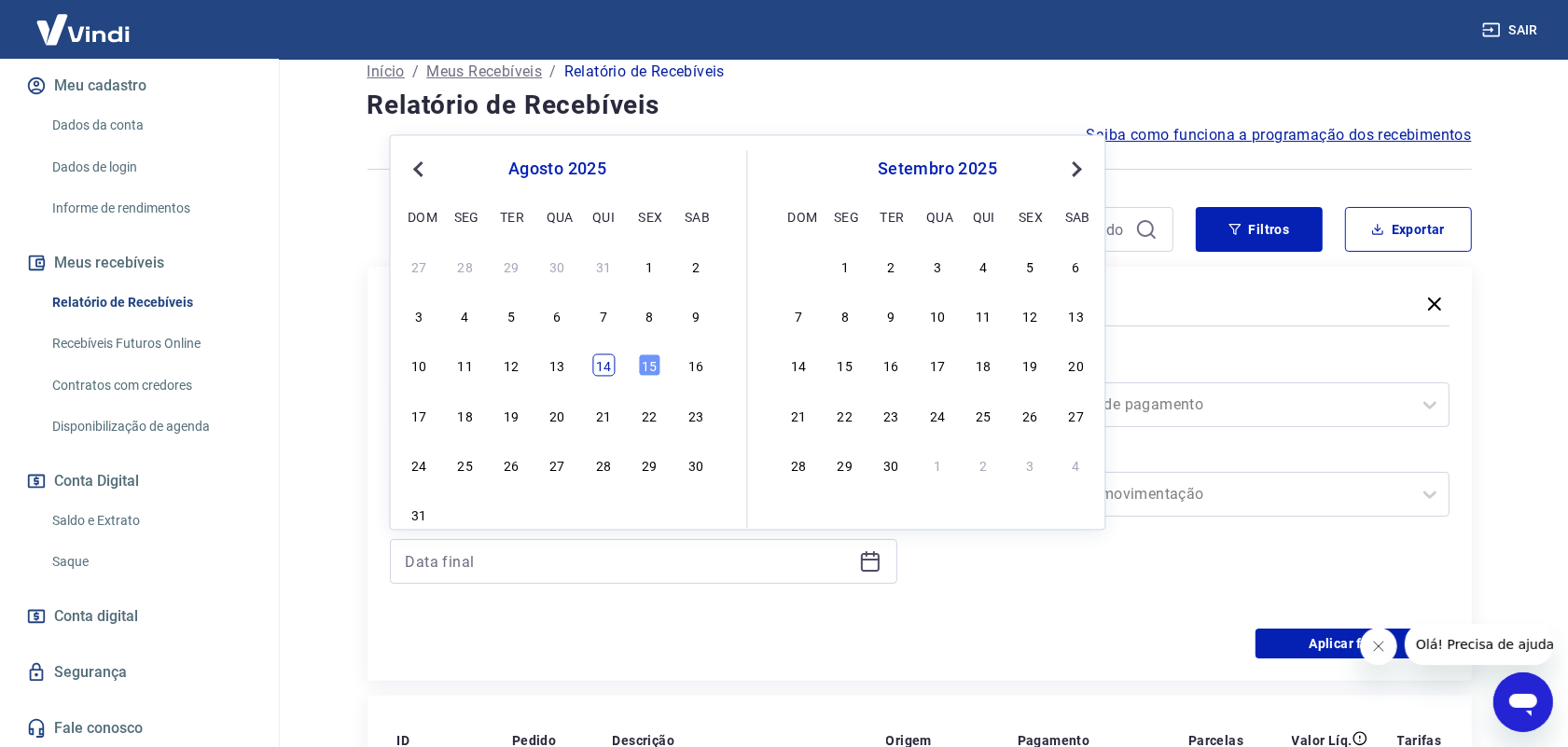
click at [607, 372] on div "14" at bounding box center [603, 366] width 23 height 23
type input "[DATE]"
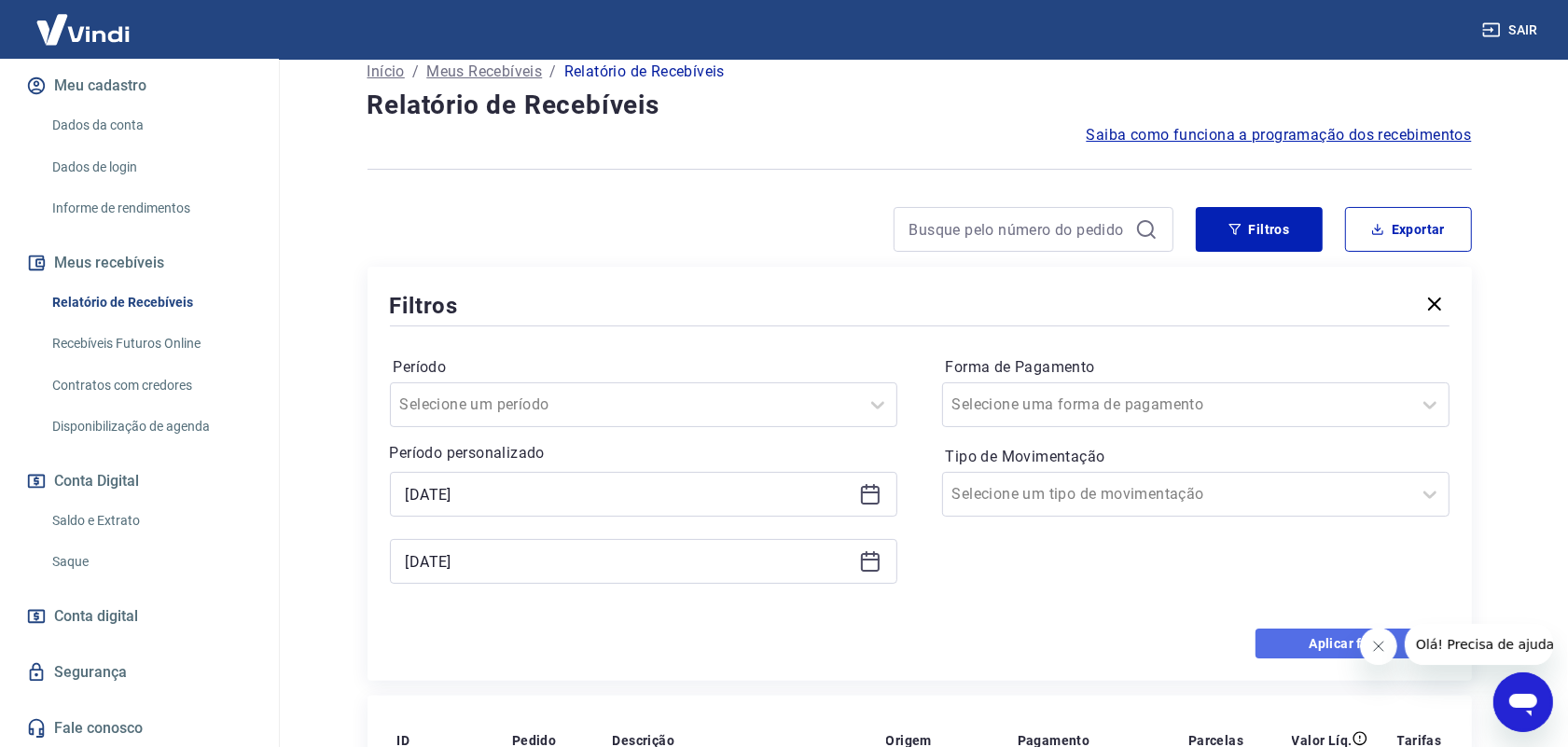
click at [1317, 636] on button "Aplicar filtros" at bounding box center [1352, 644] width 194 height 30
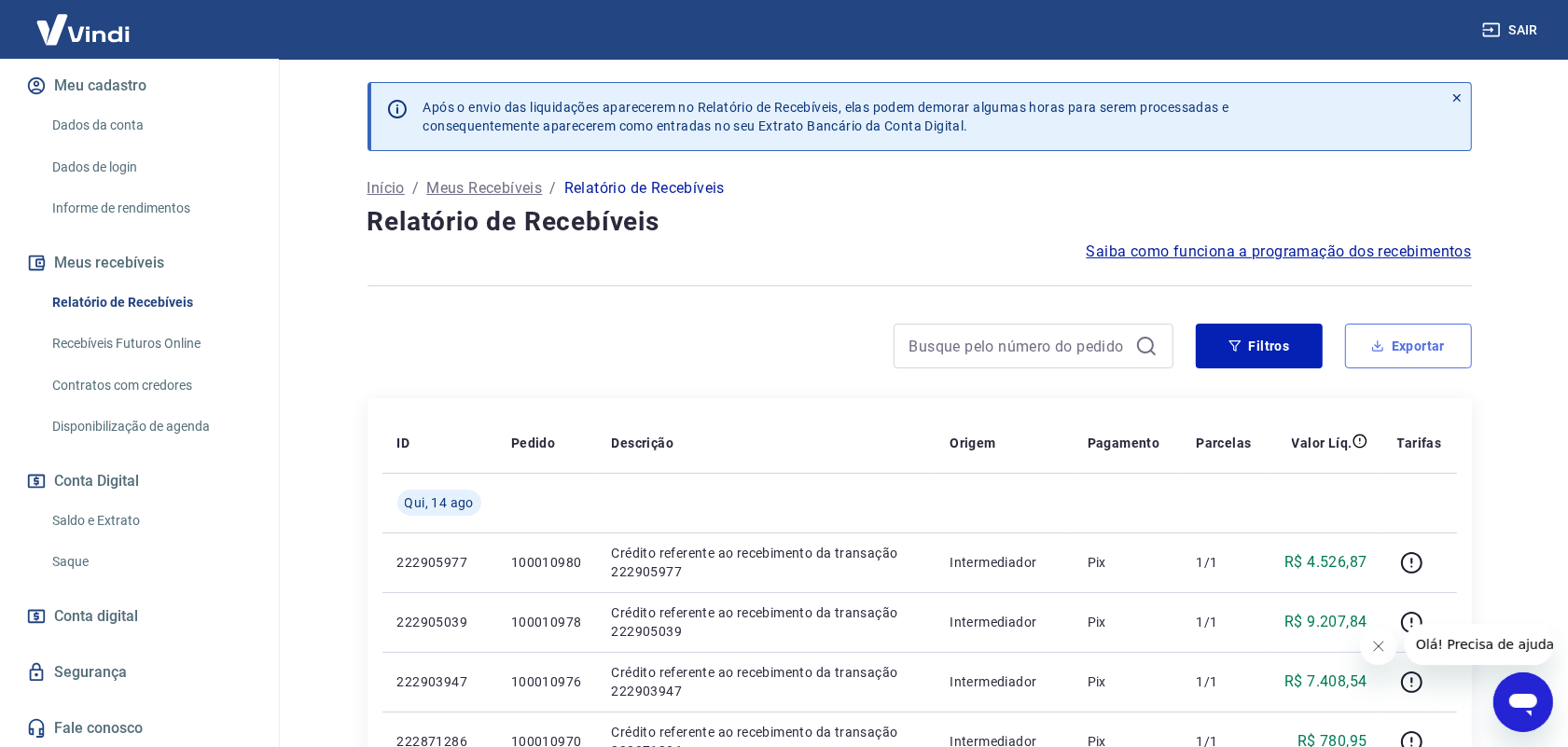
click at [1395, 348] on button "Exportar" at bounding box center [1408, 346] width 127 height 45
type input "[DATE]"
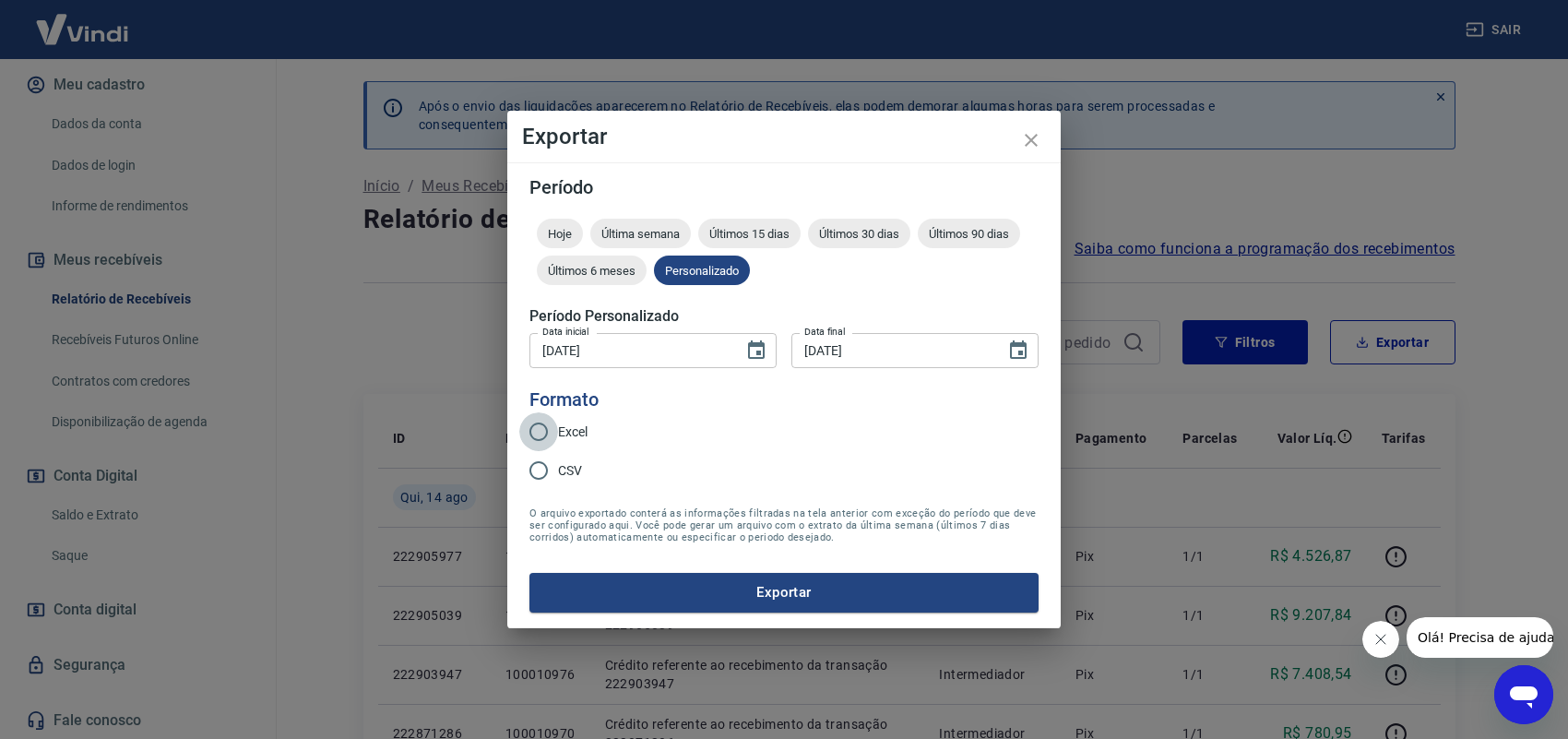
click at [541, 426] on input "Excel" at bounding box center [539, 432] width 39 height 39
radio input "true"
click at [798, 595] on button "Exportar" at bounding box center [783, 592] width 509 height 39
